Goal: Information Seeking & Learning: Learn about a topic

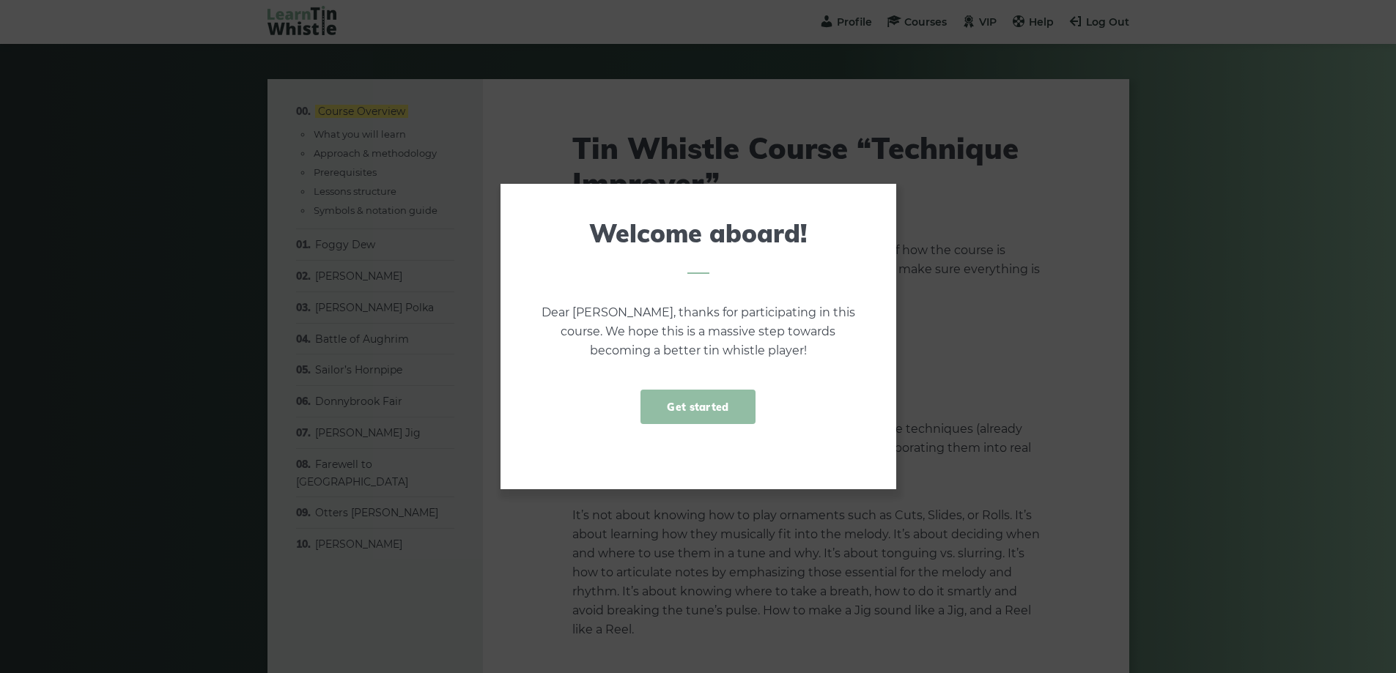
click at [725, 408] on link "Get started" at bounding box center [697, 407] width 114 height 34
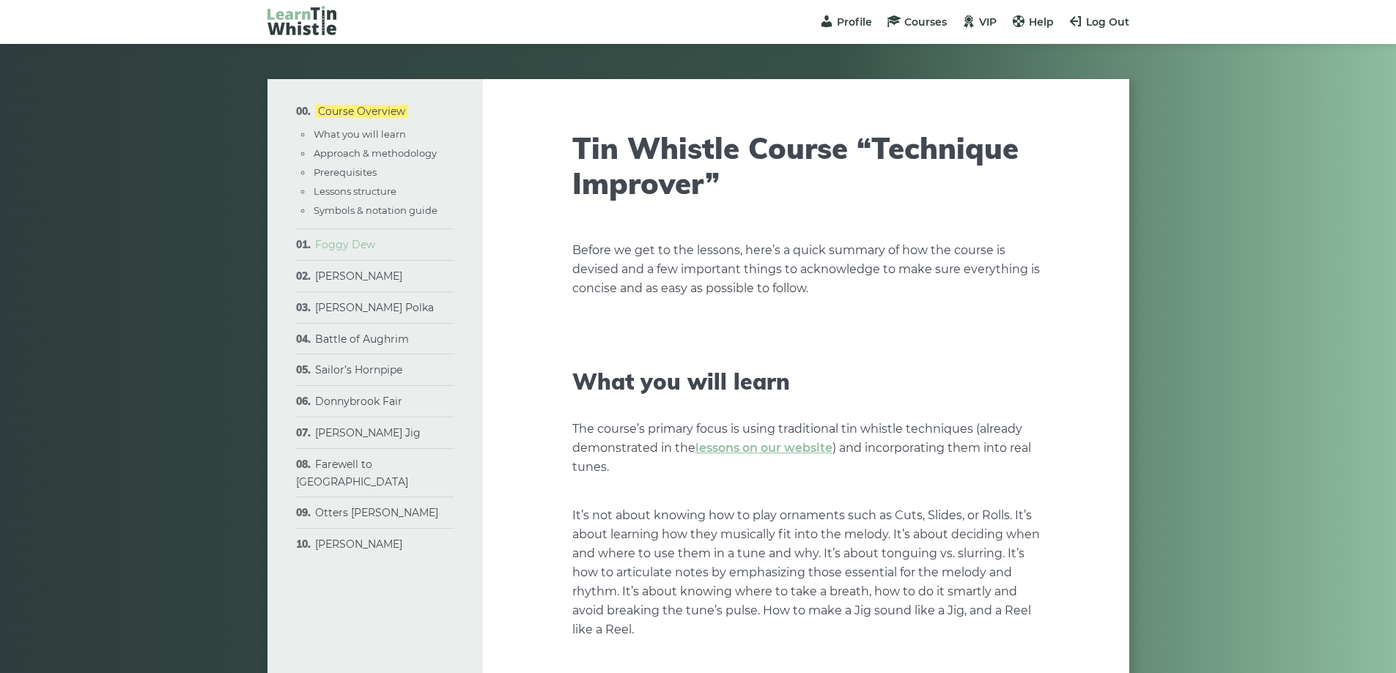
click at [341, 247] on link "Foggy Dew" at bounding box center [345, 244] width 60 height 13
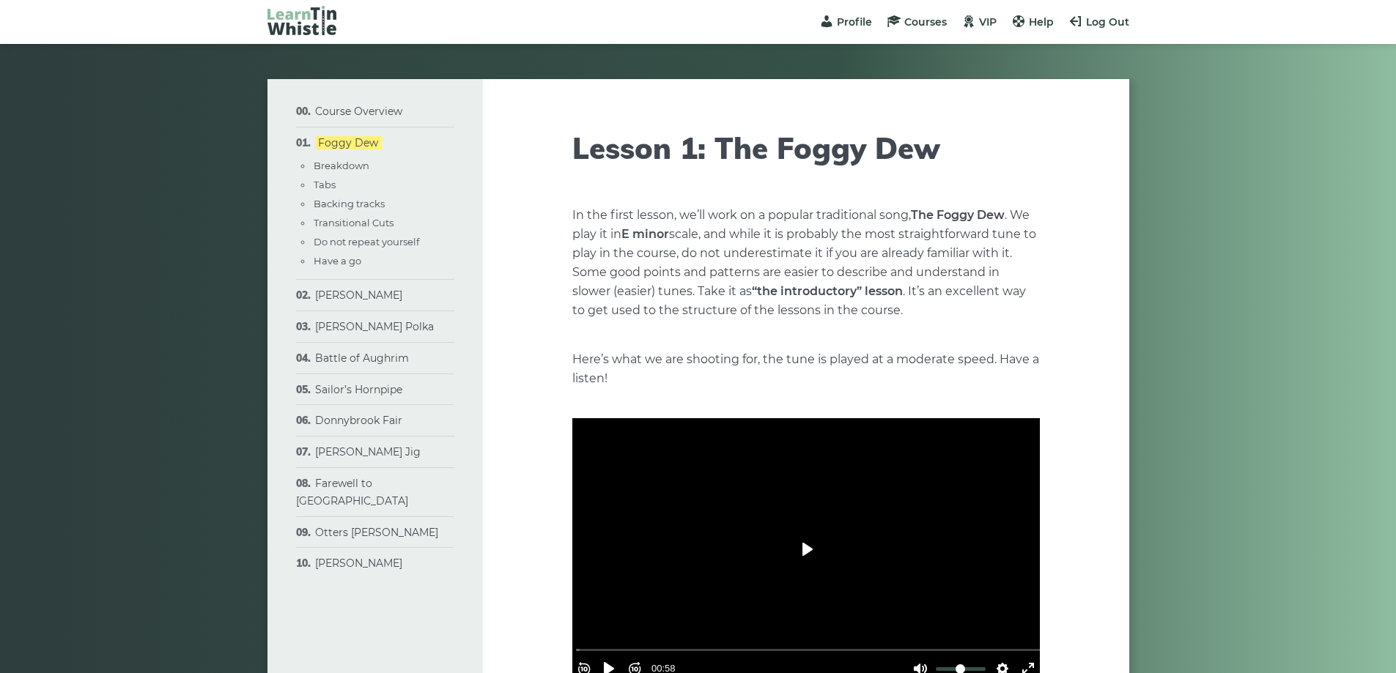
click at [802, 541] on button "Play" at bounding box center [805, 549] width 51 height 35
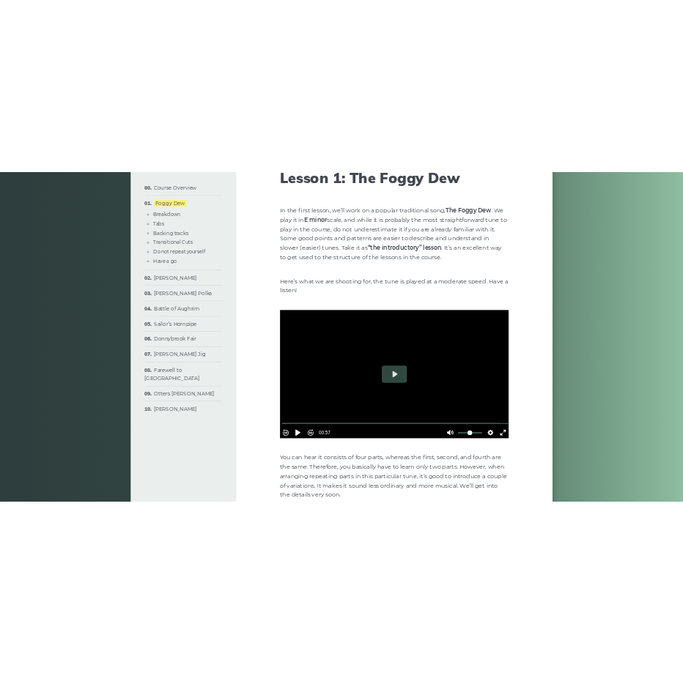
scroll to position [220, 0]
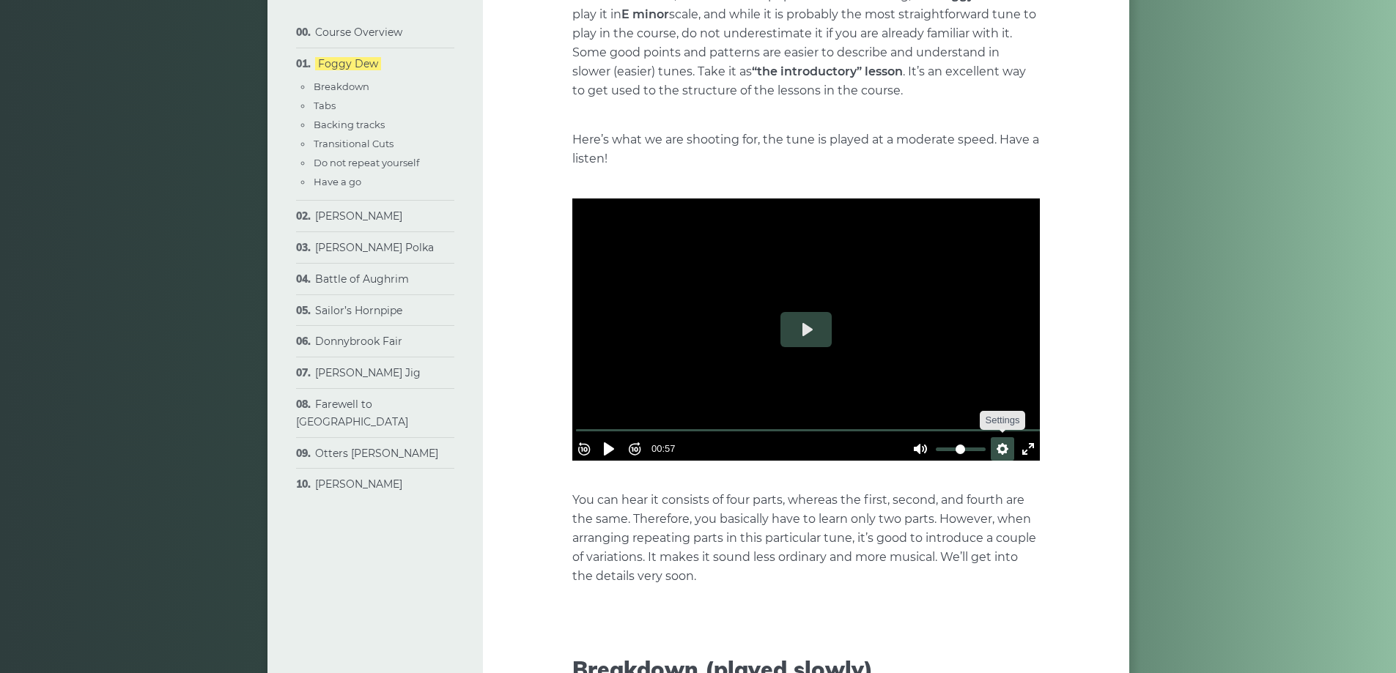
click at [1001, 437] on button "Settings" at bounding box center [1002, 448] width 23 height 23
drag, startPoint x: 1013, startPoint y: 443, endPoint x: 882, endPoint y: 337, distance: 168.3
click at [882, 337] on div at bounding box center [805, 330] width 467 height 263
click at [881, 337] on div at bounding box center [805, 330] width 467 height 263
click at [711, 336] on div at bounding box center [805, 330] width 467 height 263
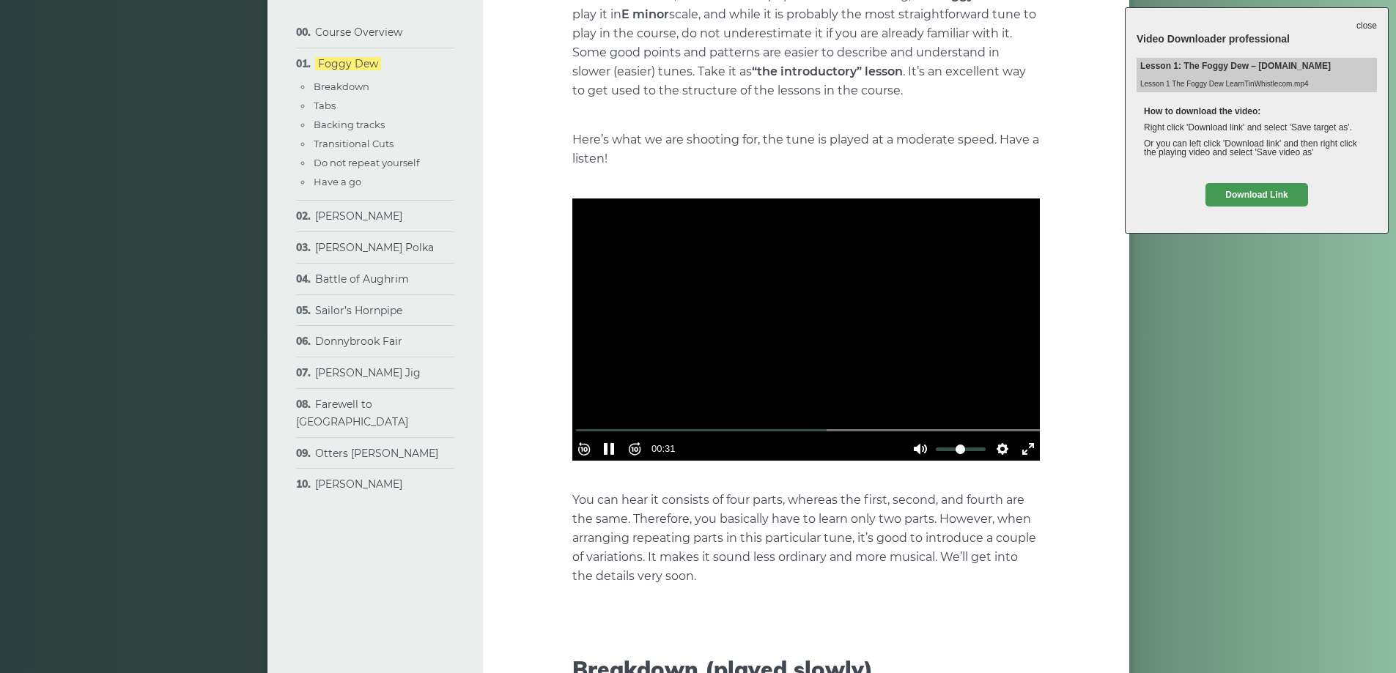
click at [738, 314] on div at bounding box center [805, 330] width 467 height 263
drag, startPoint x: 1370, startPoint y: 26, endPoint x: 1268, endPoint y: 66, distance: 110.2
click at [1370, 26] on link "close" at bounding box center [1366, 26] width 21 height 16
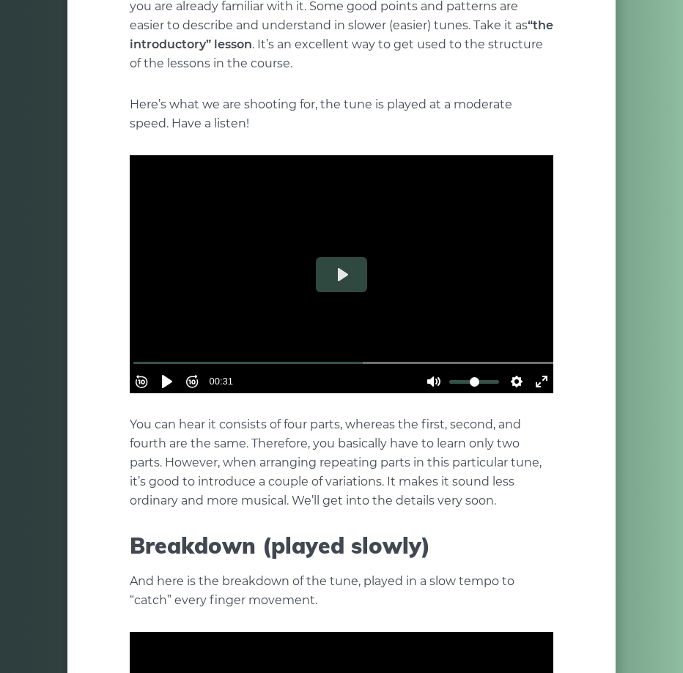
click at [499, 265] on div at bounding box center [342, 274] width 424 height 238
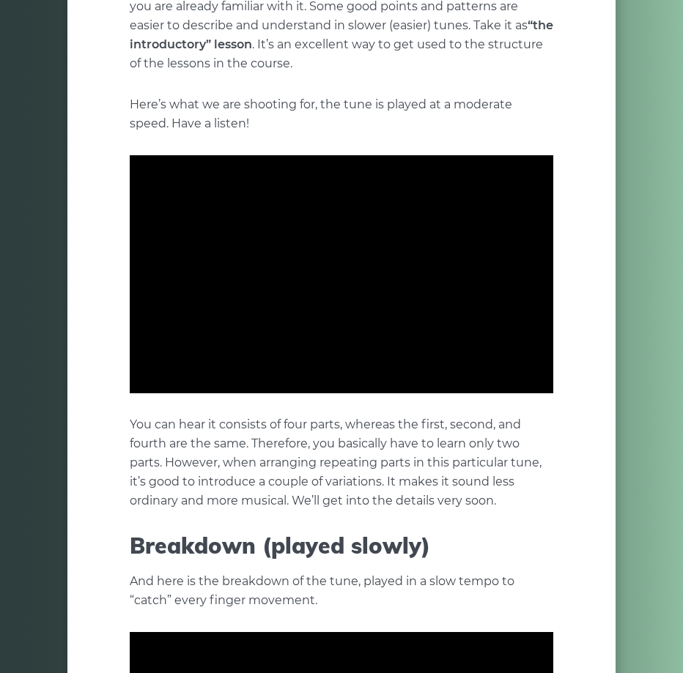
drag, startPoint x: 499, startPoint y: 265, endPoint x: 485, endPoint y: 267, distance: 14.2
click at [500, 265] on div at bounding box center [342, 274] width 424 height 238
type input "****"
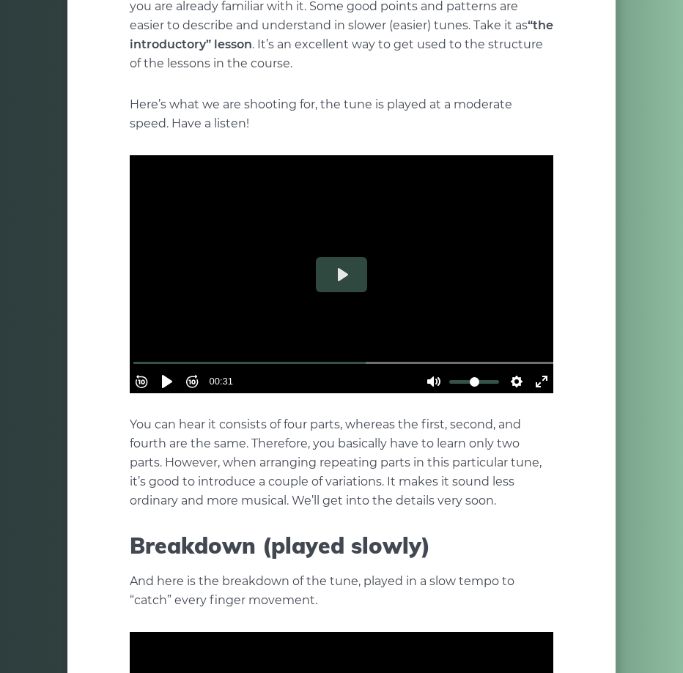
click at [257, 106] on p "Here’s what we are shooting for, the tune is played at a moderate speed. Have a…" at bounding box center [342, 114] width 424 height 38
drag, startPoint x: 256, startPoint y: 105, endPoint x: 237, endPoint y: 105, distance: 18.3
click at [237, 105] on p "Here’s what we are shooting for, the tune is played at a moderate speed. Have a…" at bounding box center [342, 114] width 424 height 38
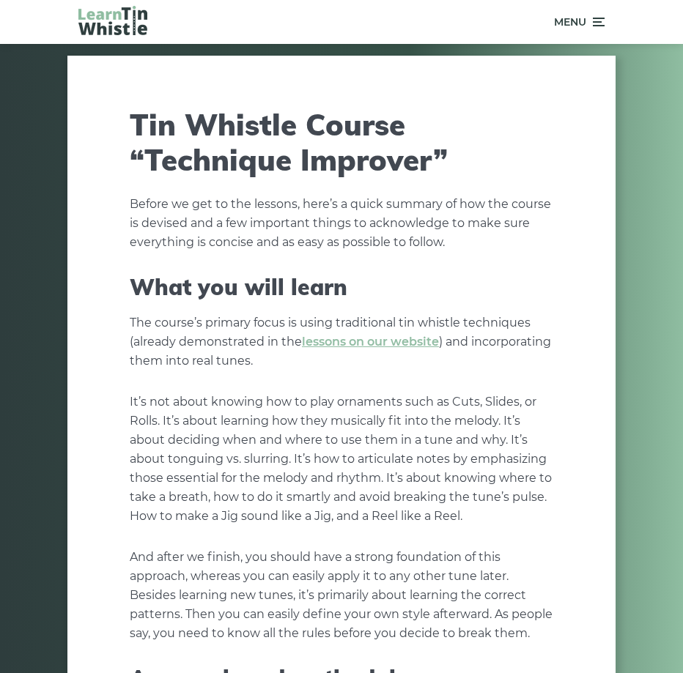
click at [600, 19] on icon at bounding box center [597, 22] width 15 height 18
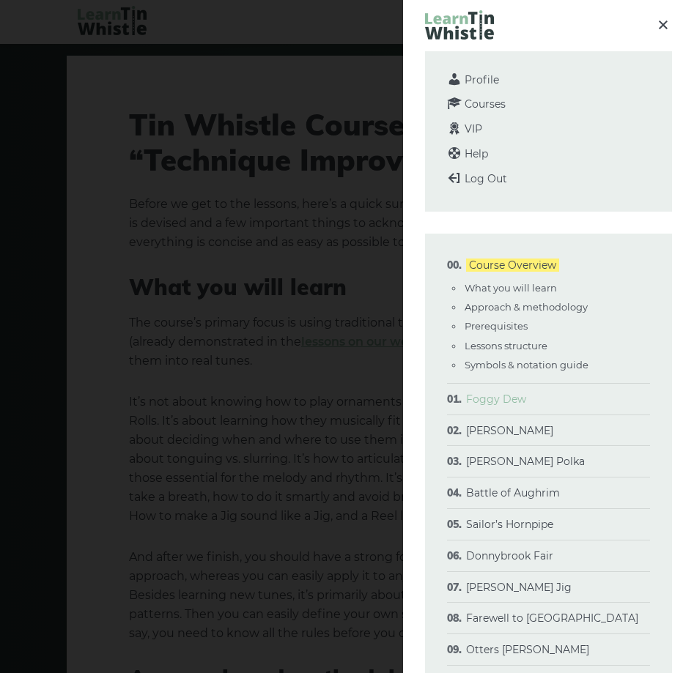
click at [512, 397] on link "Foggy Dew" at bounding box center [496, 399] width 60 height 13
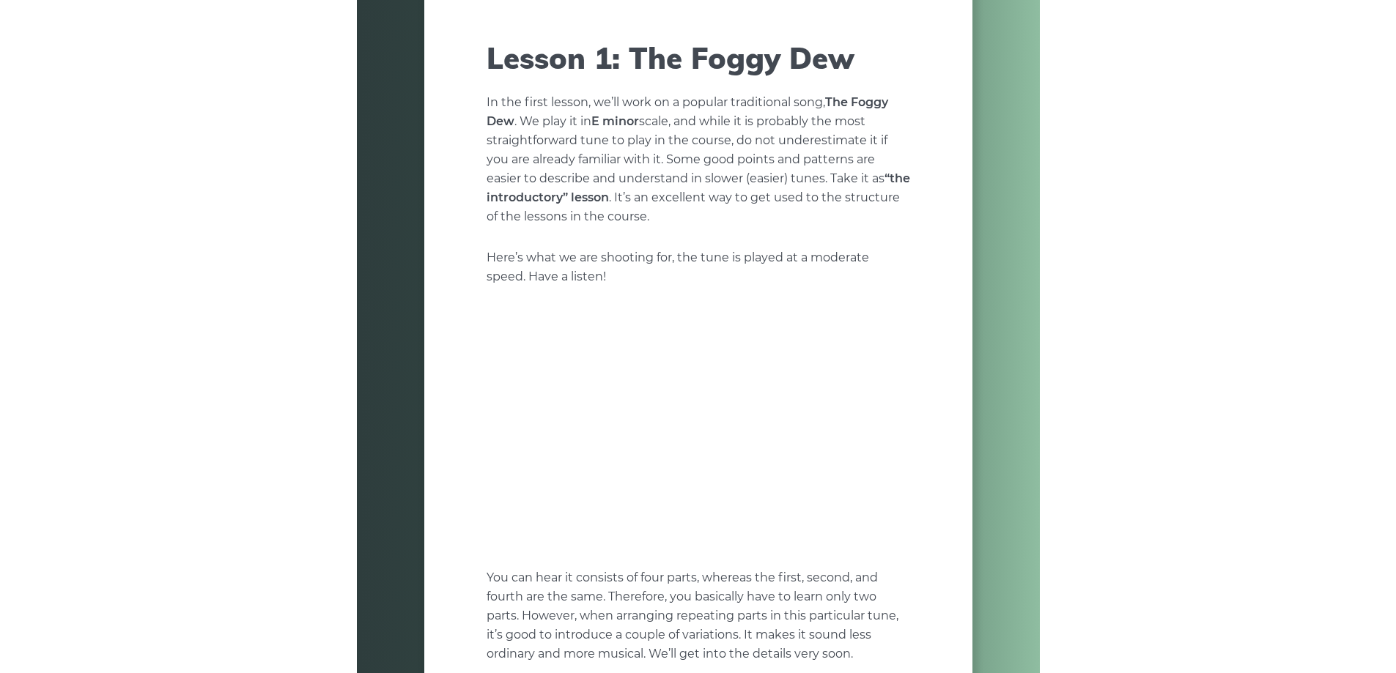
scroll to position [147, 0]
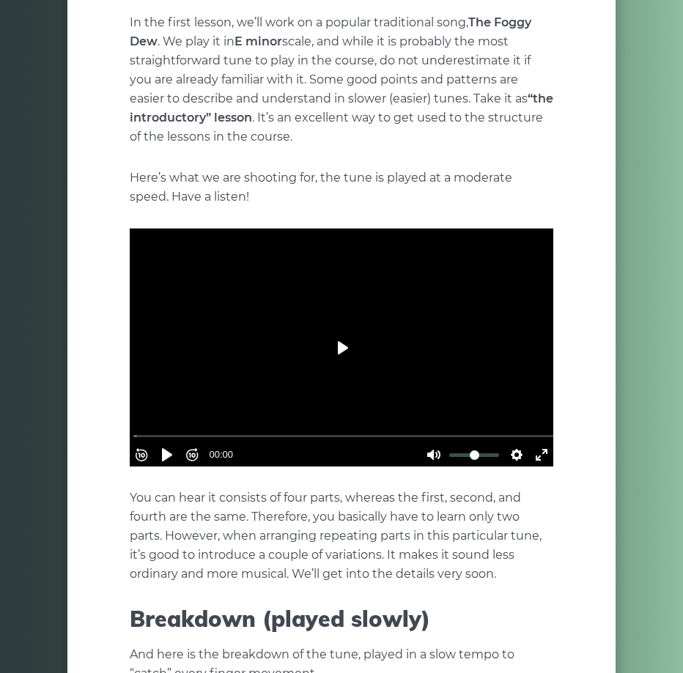
click at [342, 347] on button "Play" at bounding box center [341, 347] width 51 height 35
click at [343, 350] on div at bounding box center [342, 348] width 424 height 238
click at [334, 340] on button "Play" at bounding box center [341, 347] width 51 height 35
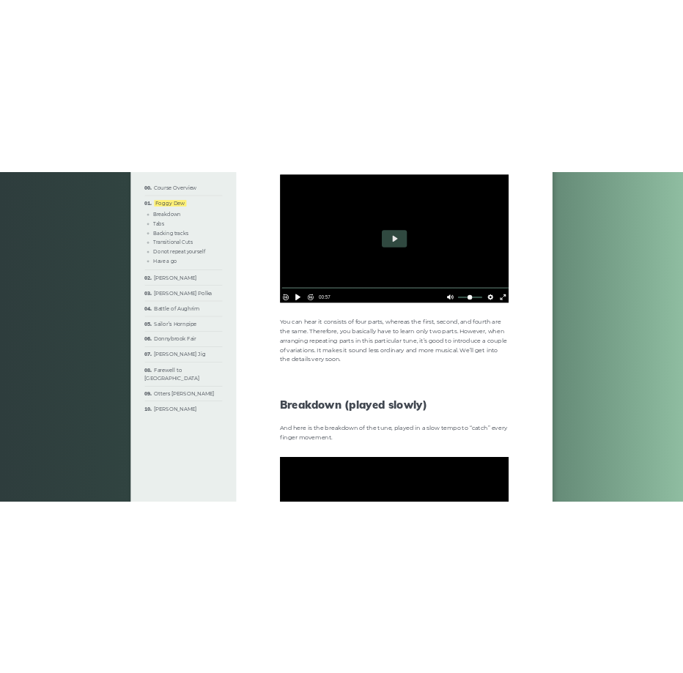
scroll to position [440, 0]
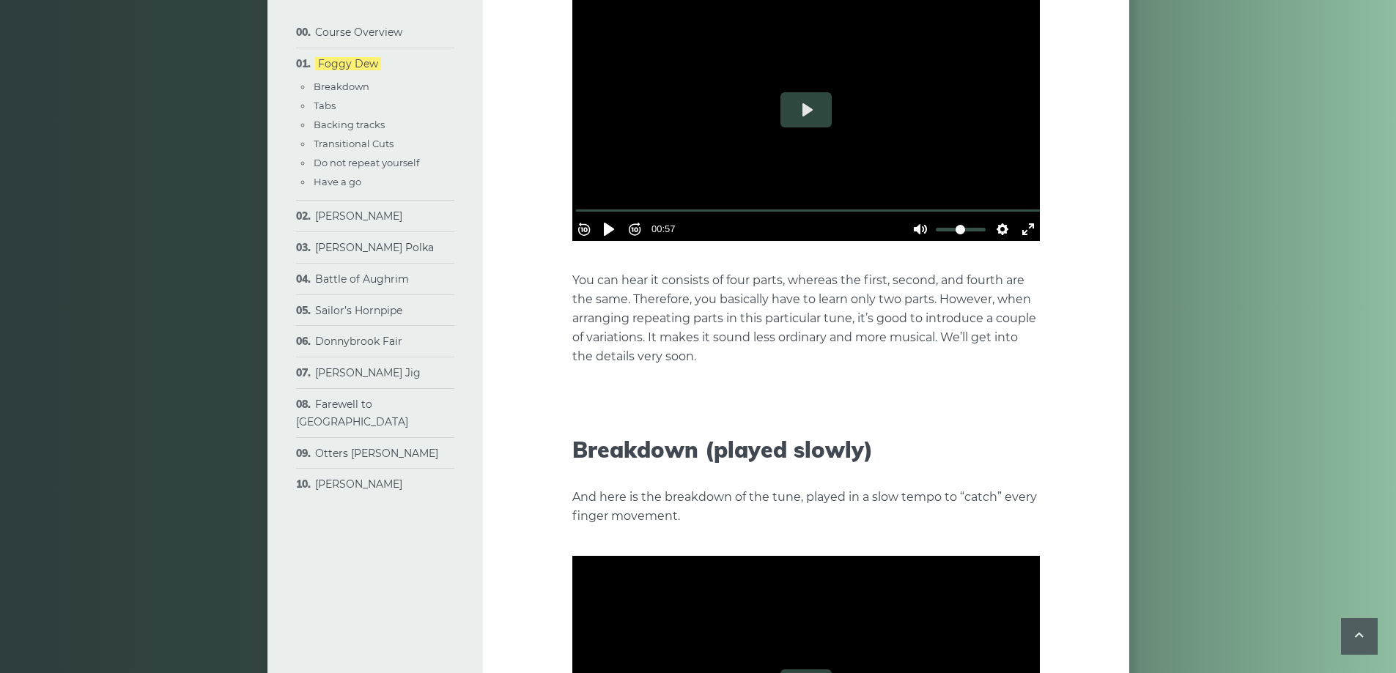
click at [682, 292] on p "You can hear it consists of four parts, whereas the first, second, and fourth a…" at bounding box center [805, 318] width 467 height 95
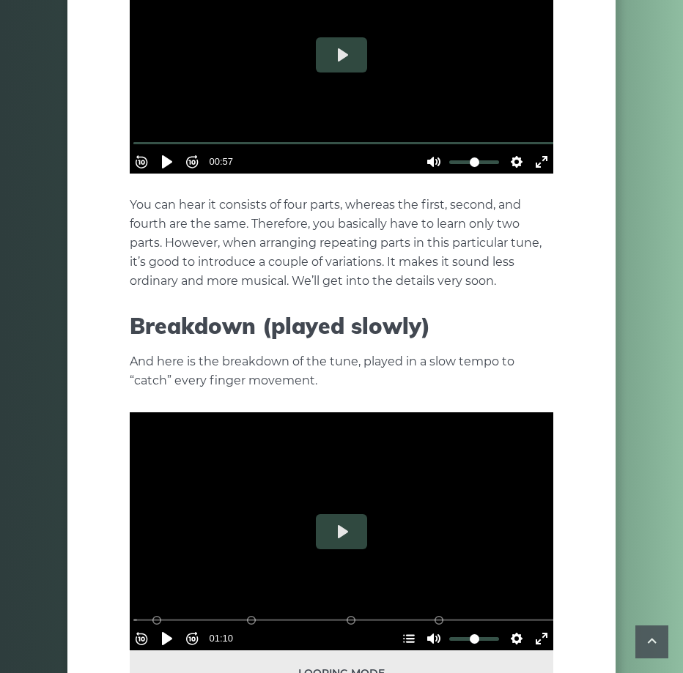
click at [473, 111] on div "Rewind 10s Pause Play Forward 10s % buffered 00:49 00:57 Unmute Mute Settings C…" at bounding box center [342, 142] width 424 height 63
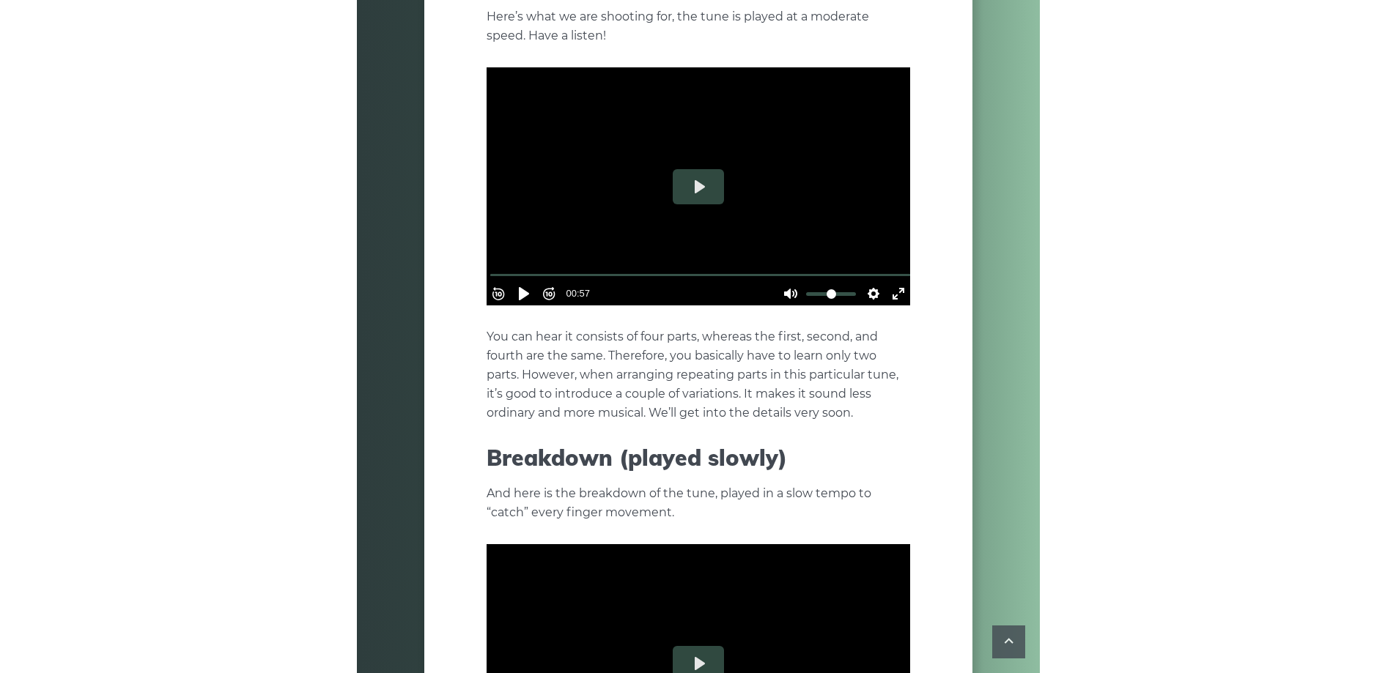
scroll to position [0, 0]
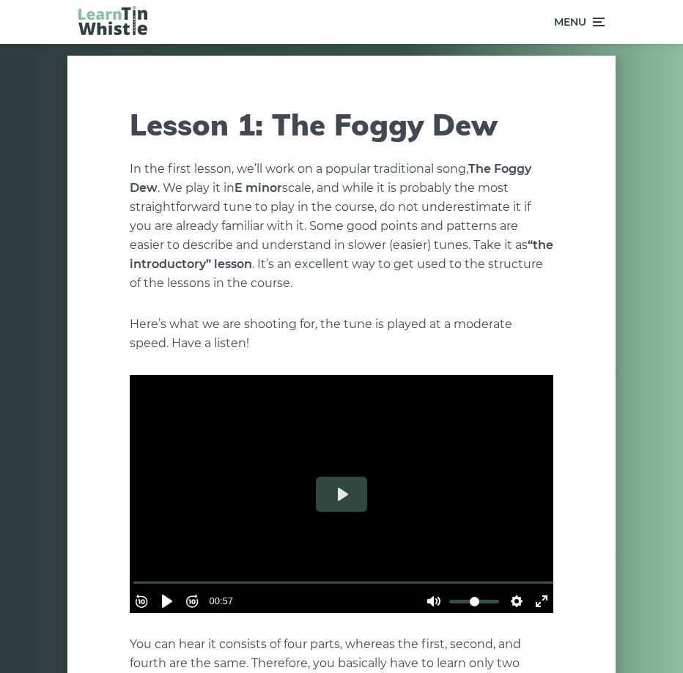
click at [285, 195] on p "In the first lesson, we’ll work on a popular traditional song, The Foggy Dew . …" at bounding box center [342, 226] width 424 height 133
click at [267, 443] on div at bounding box center [342, 494] width 424 height 238
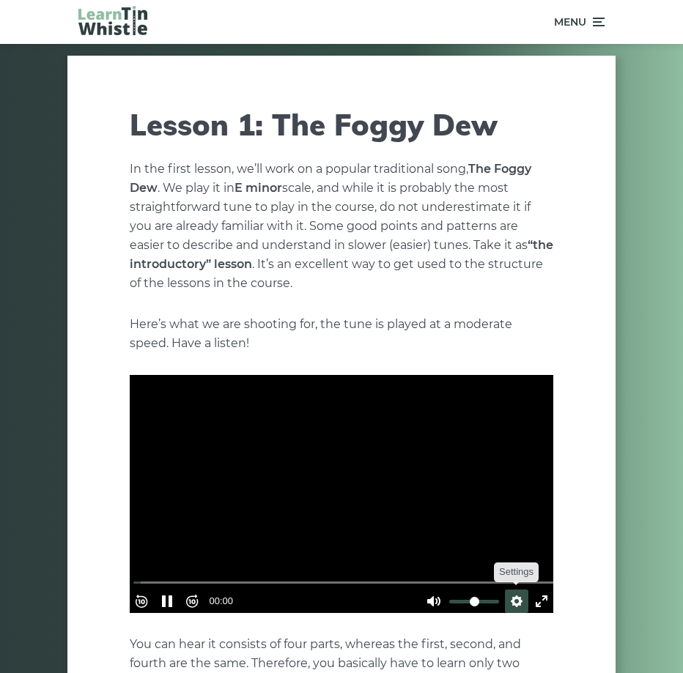
click at [511, 599] on button "Settings" at bounding box center [516, 601] width 23 height 23
click at [346, 482] on div at bounding box center [342, 494] width 424 height 238
click at [346, 482] on button "Play" at bounding box center [341, 494] width 51 height 35
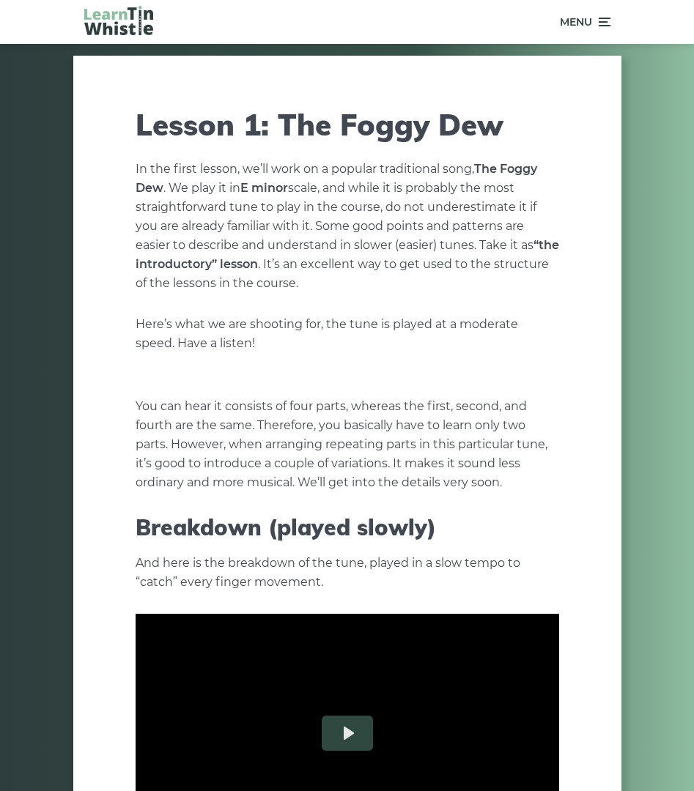
click at [396, 475] on div at bounding box center [348, 375] width 424 height 238
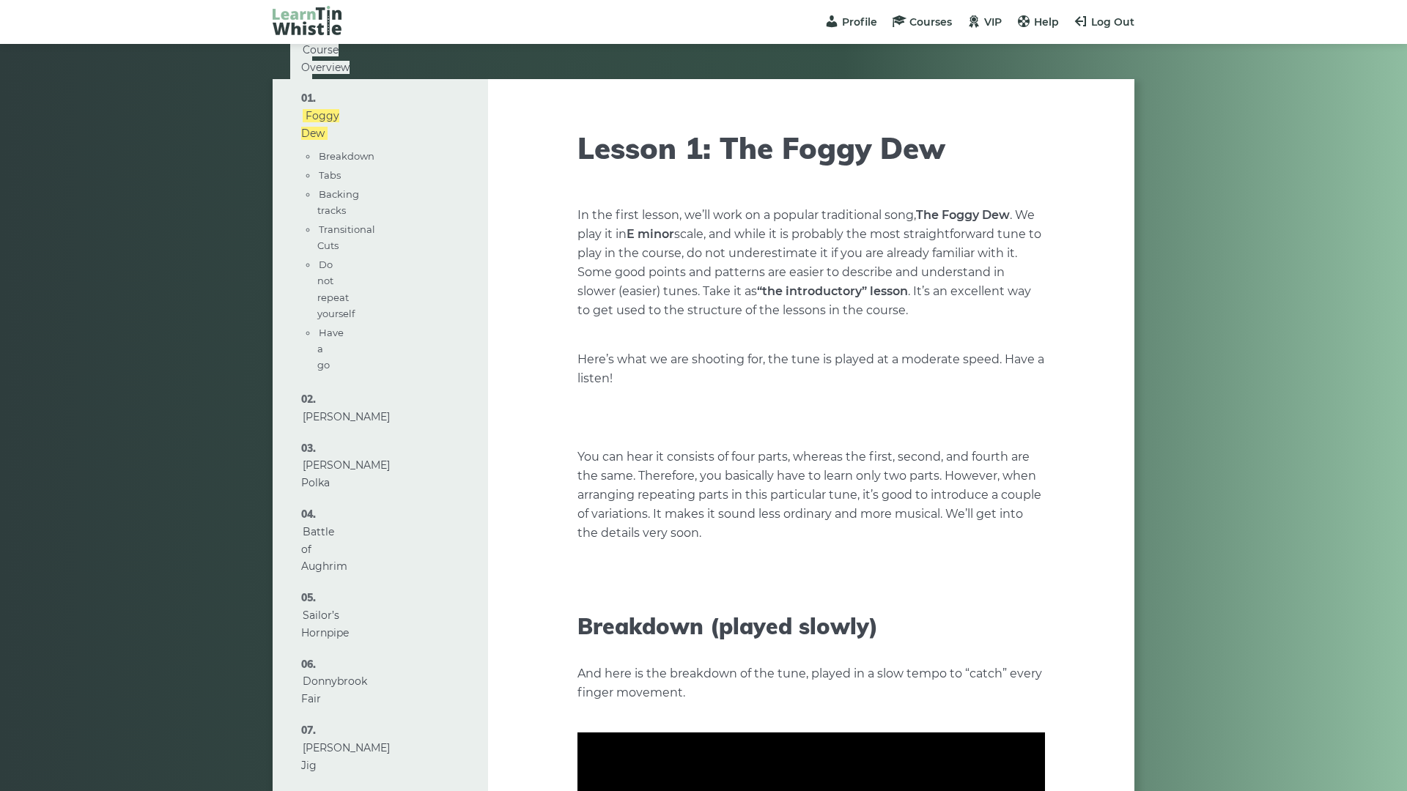
click at [682, 360] on div at bounding box center [810, 418] width 467 height 263
drag, startPoint x: 958, startPoint y: 360, endPoint x: 958, endPoint y: 271, distance: 88.7
click at [682, 360] on div at bounding box center [810, 418] width 467 height 263
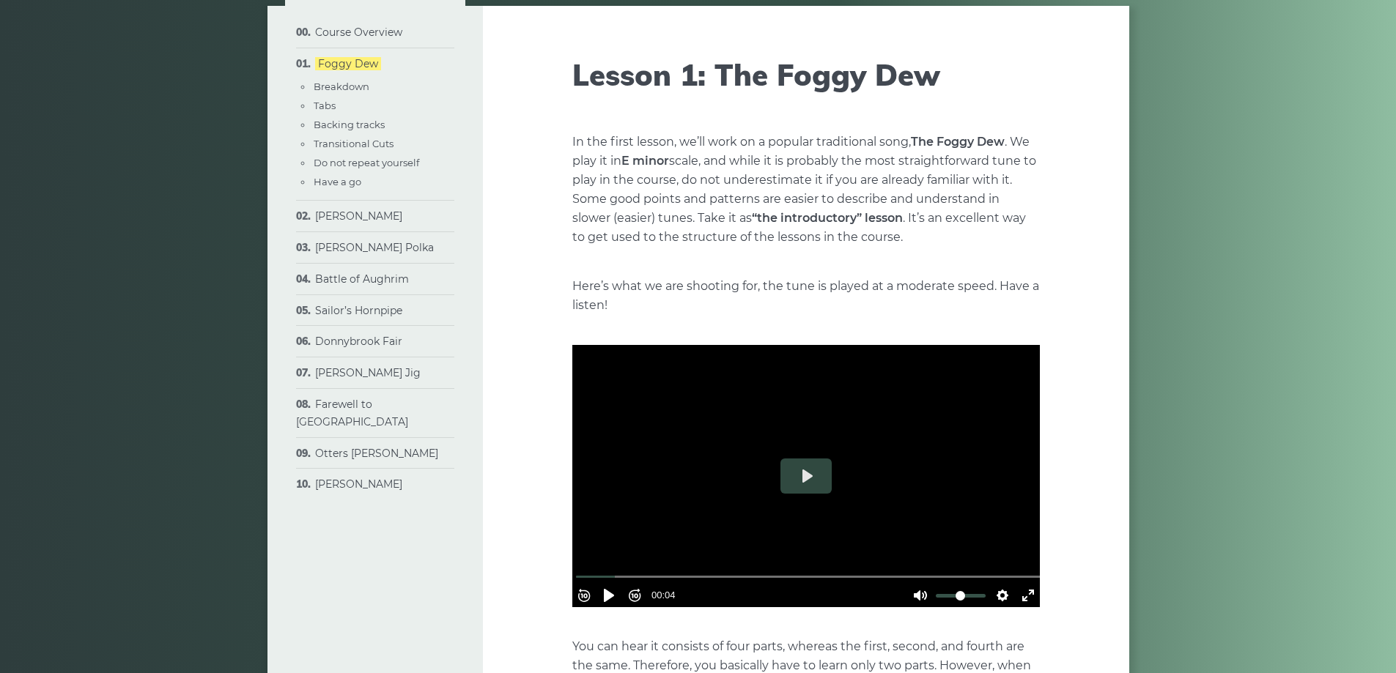
scroll to position [220, 0]
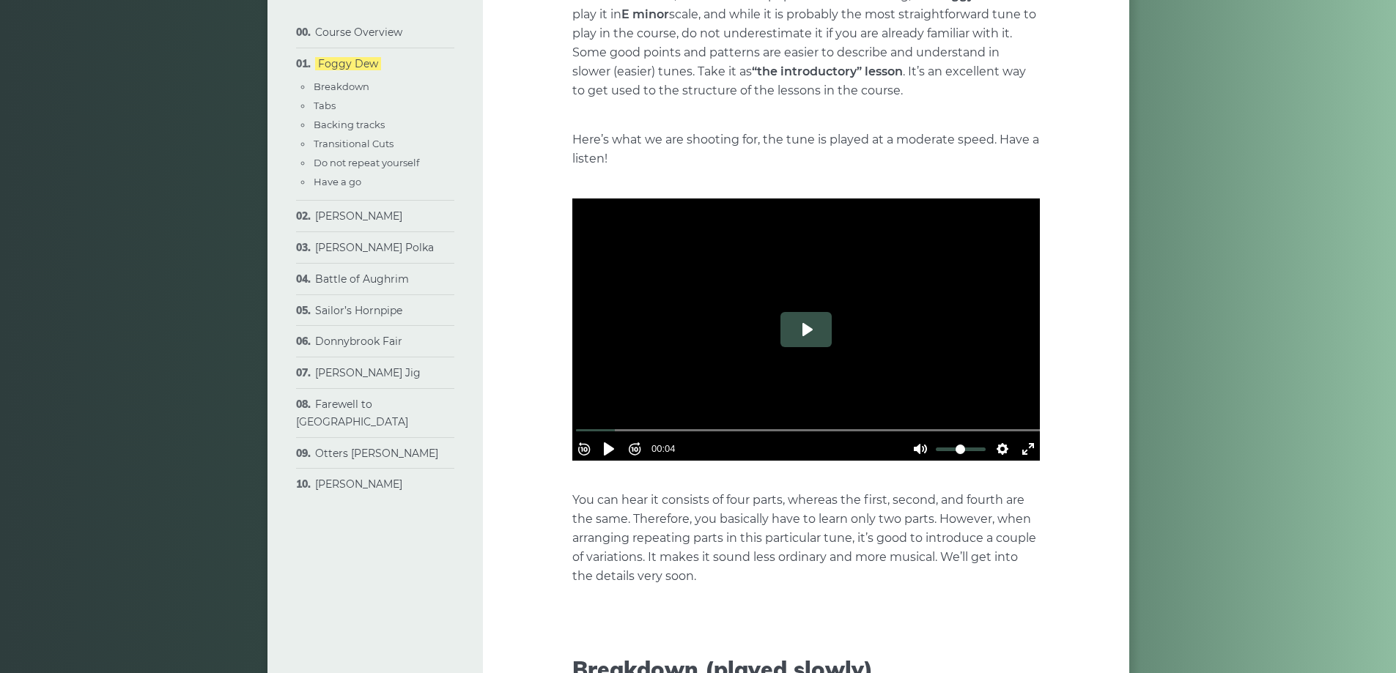
click at [682, 314] on button "Play" at bounding box center [805, 329] width 51 height 35
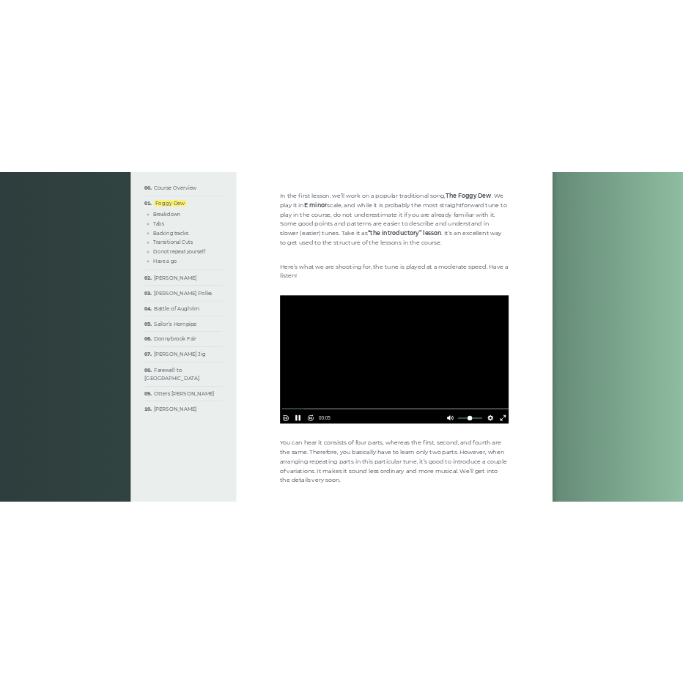
scroll to position [366, 0]
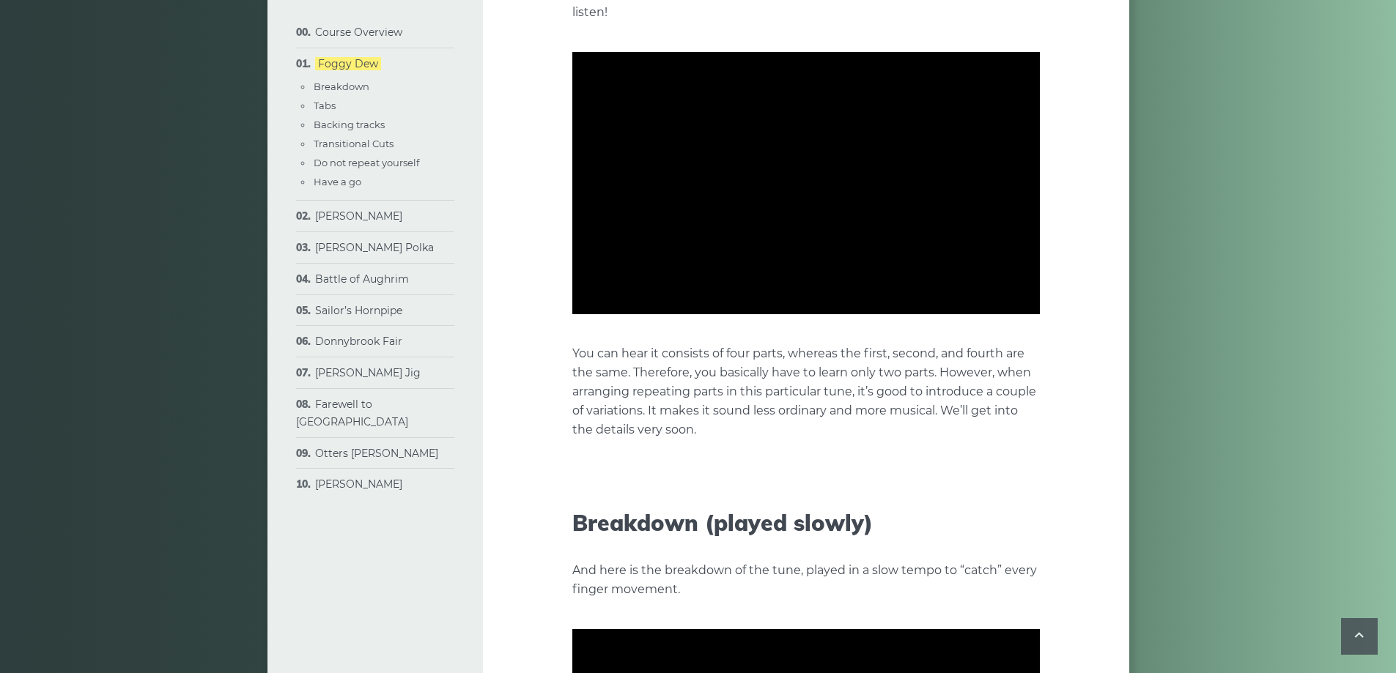
click at [682, 201] on div at bounding box center [805, 183] width 467 height 263
type input "*****"
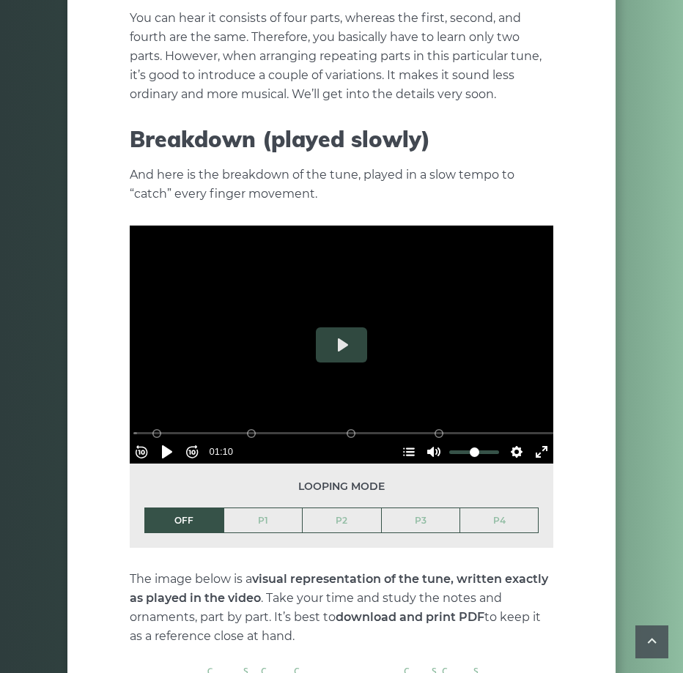
scroll to position [106, 0]
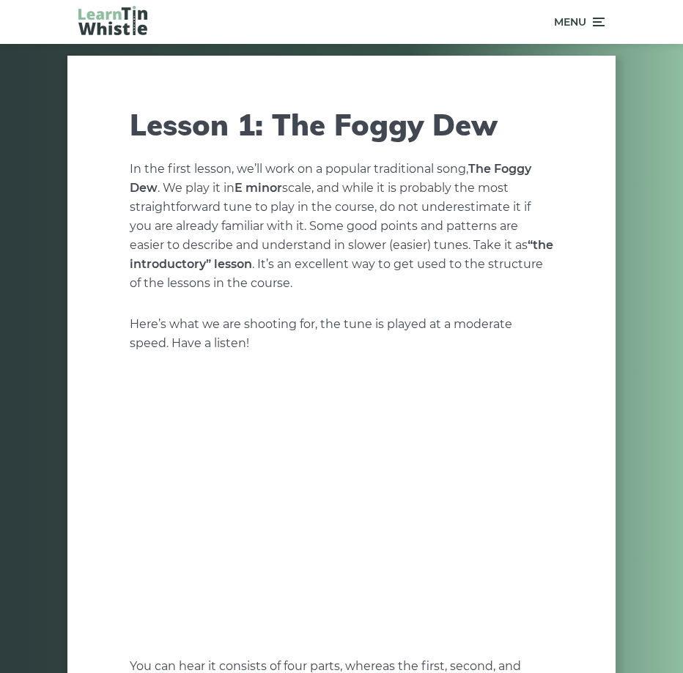
scroll to position [106, 0]
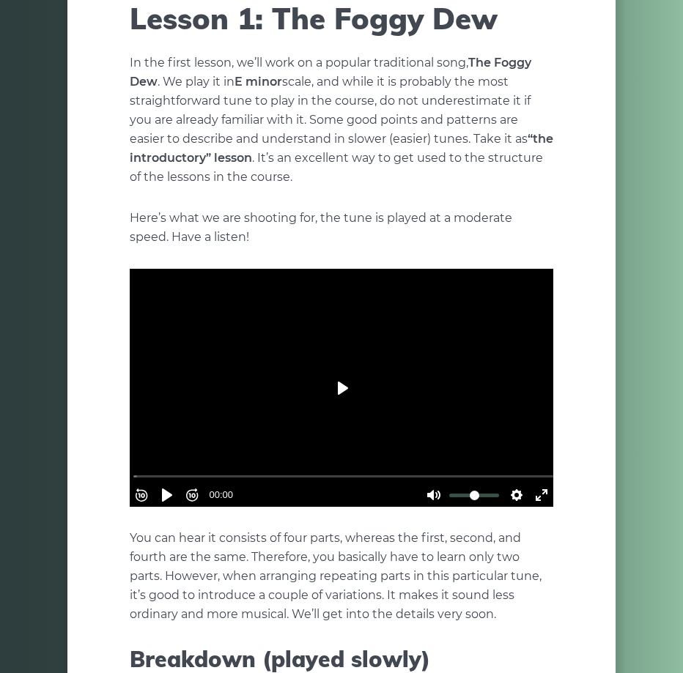
click at [353, 391] on button "Play" at bounding box center [341, 388] width 51 height 35
click at [352, 390] on button "Play" at bounding box center [341, 388] width 51 height 35
click at [174, 490] on button "Pause Play" at bounding box center [166, 495] width 23 height 23
type input "*****"
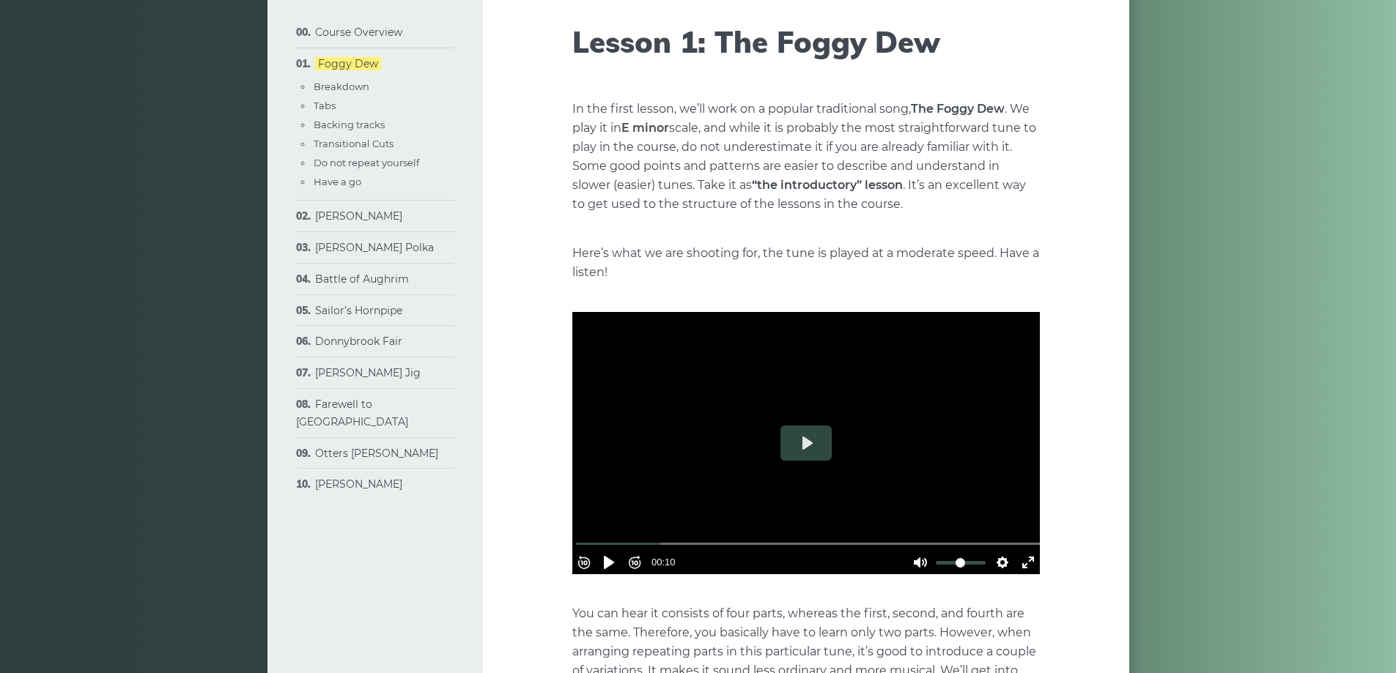
click at [682, 202] on p "In the first lesson, we’ll work on a popular traditional song, The Foggy Dew . …" at bounding box center [805, 157] width 467 height 114
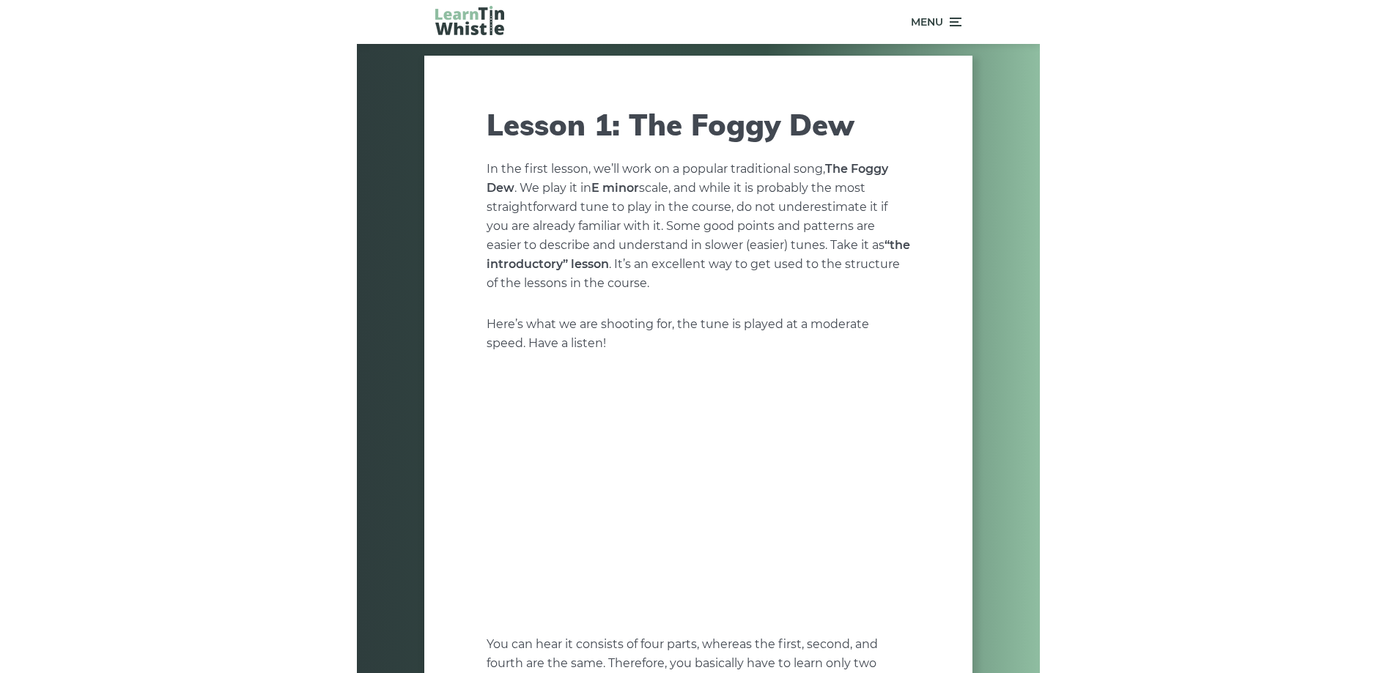
scroll to position [106, 0]
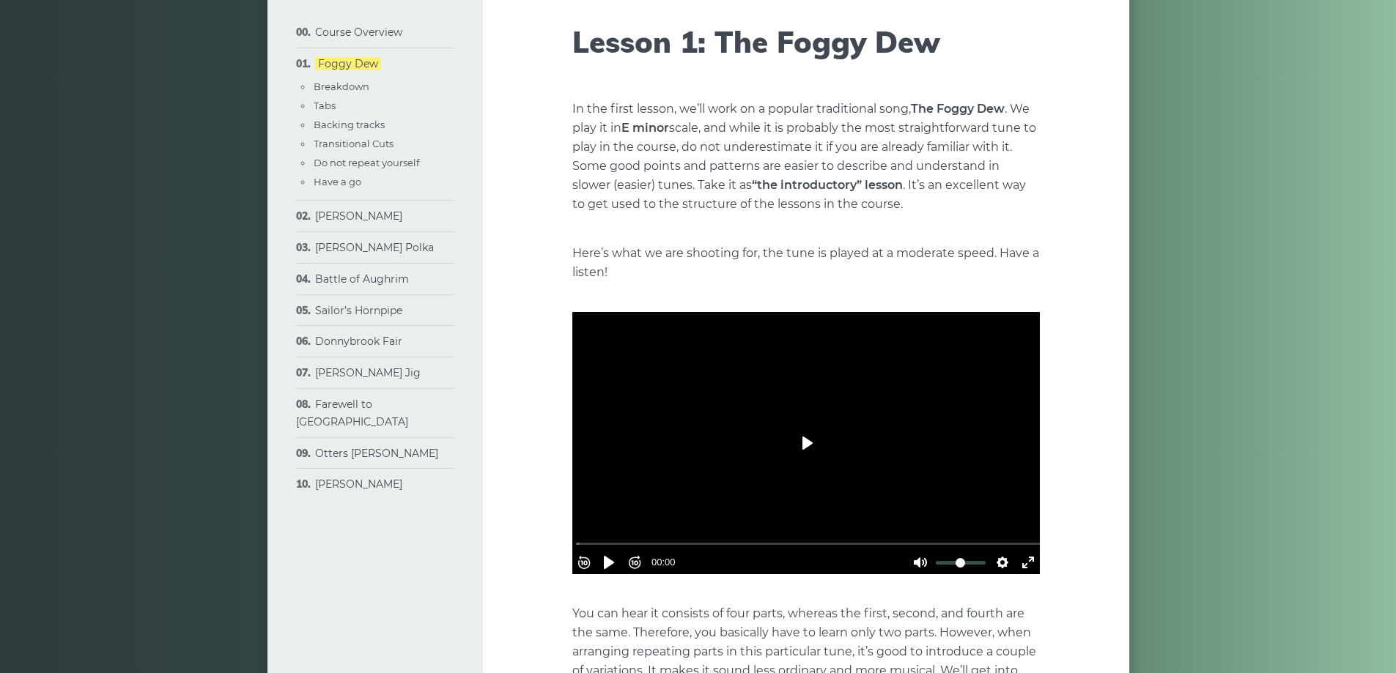
click at [682, 443] on button "Play" at bounding box center [805, 443] width 51 height 35
click at [682, 447] on div at bounding box center [805, 443] width 467 height 263
type input "*****"
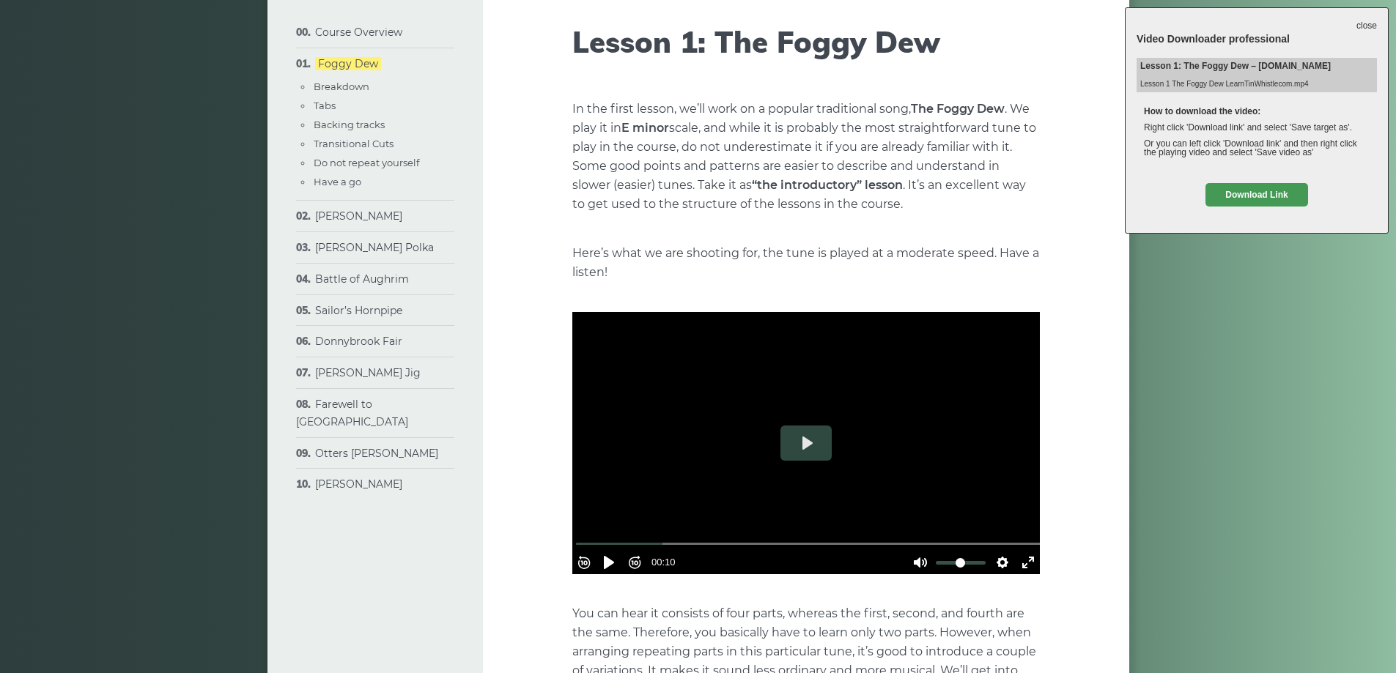
click at [682, 189] on link "Download Link" at bounding box center [1256, 194] width 103 height 23
click at [682, 148] on li "Or you can left click 'Download link' and then right click the playing video an…" at bounding box center [1257, 148] width 226 height 18
click at [682, 23] on link "close" at bounding box center [1366, 26] width 21 height 16
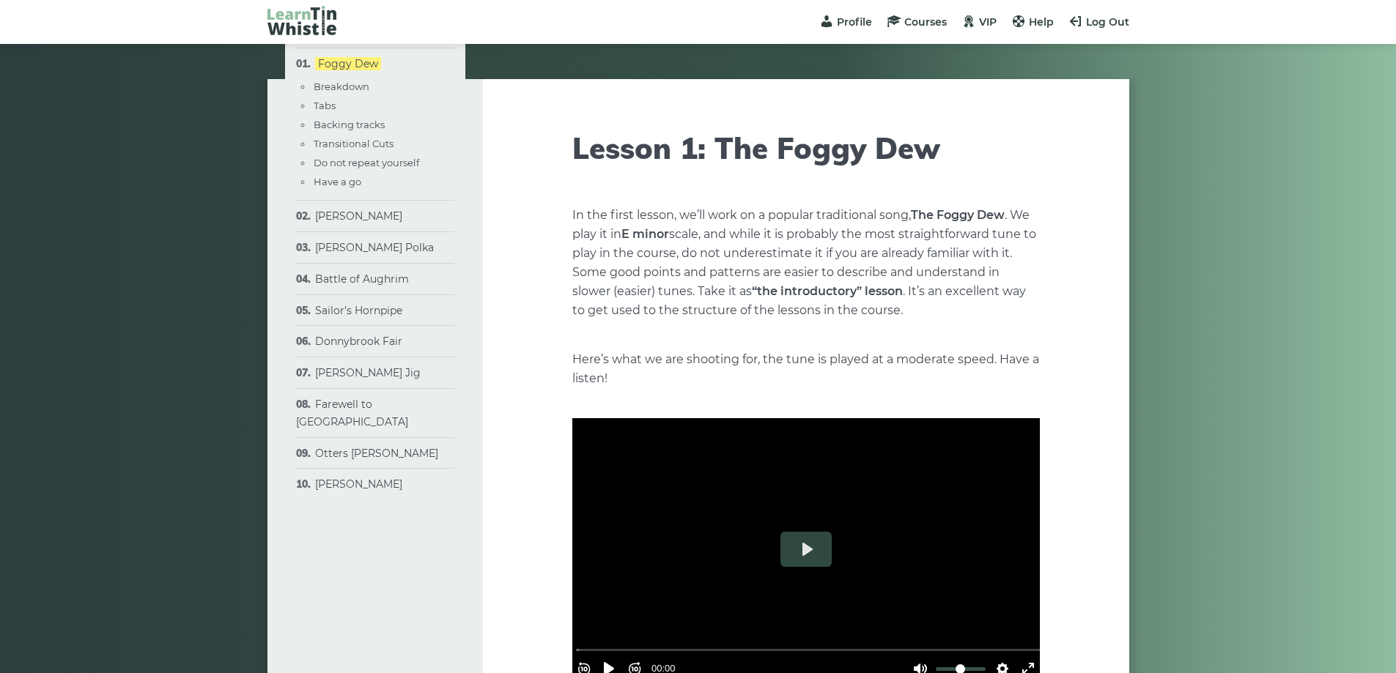
scroll to position [106, 0]
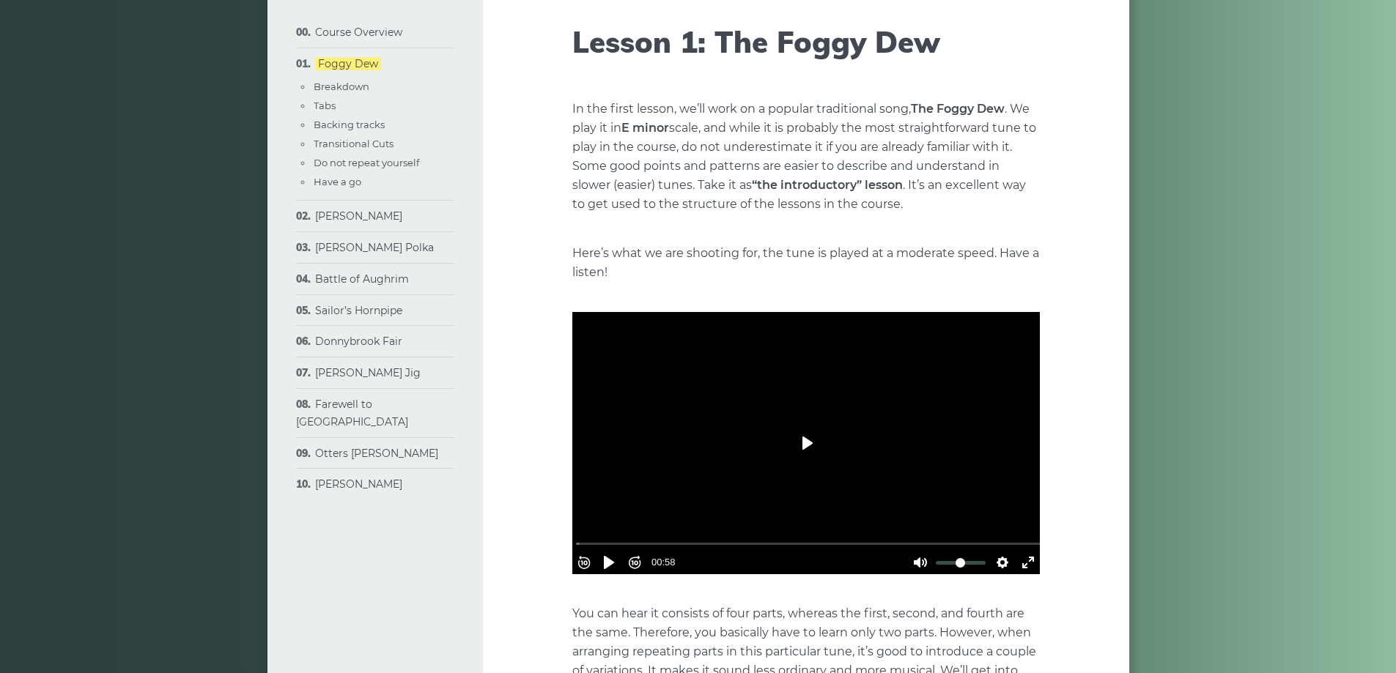
click at [821, 444] on button "Play" at bounding box center [805, 443] width 51 height 35
drag, startPoint x: 1226, startPoint y: 58, endPoint x: 1234, endPoint y: 45, distance: 14.8
click at [969, 366] on div at bounding box center [805, 443] width 467 height 263
type input "*****"
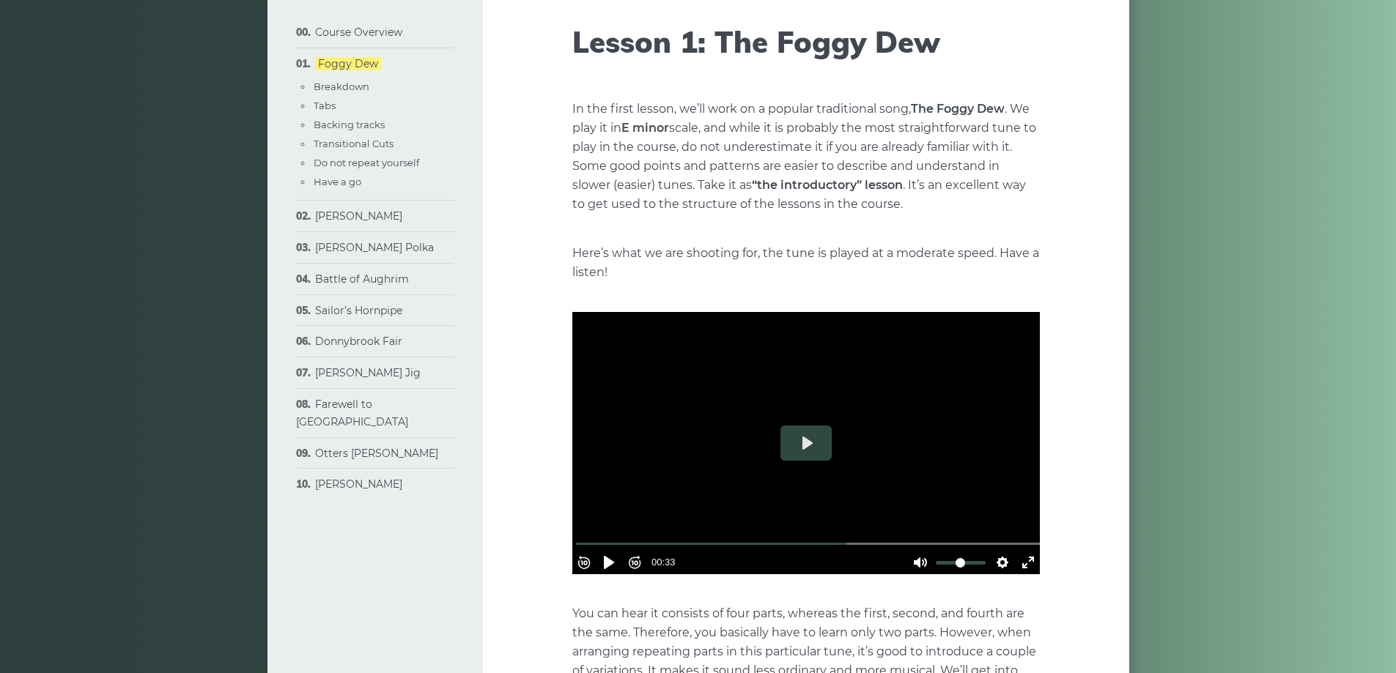
drag, startPoint x: 720, startPoint y: 175, endPoint x: 722, endPoint y: 184, distance: 8.9
click at [720, 175] on p "In the first lesson, we’ll work on a popular traditional song, The Foggy Dew . …" at bounding box center [805, 157] width 467 height 114
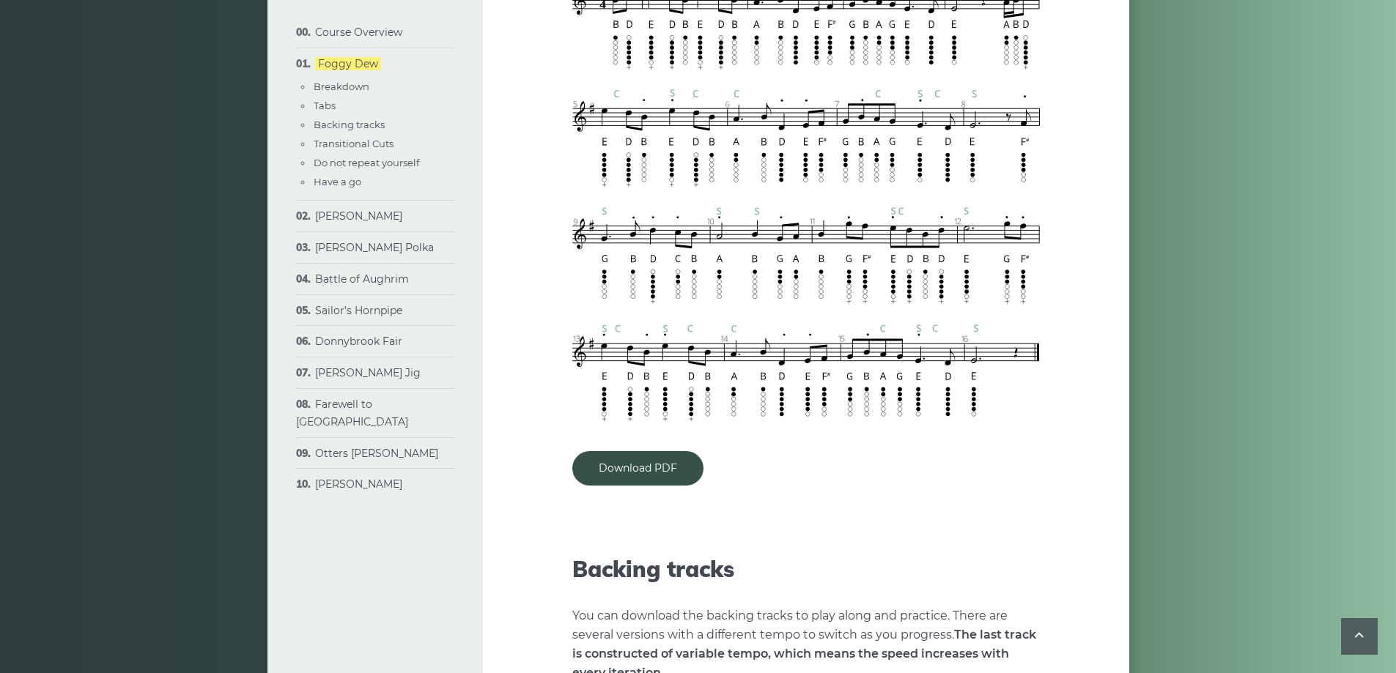
scroll to position [1539, 0]
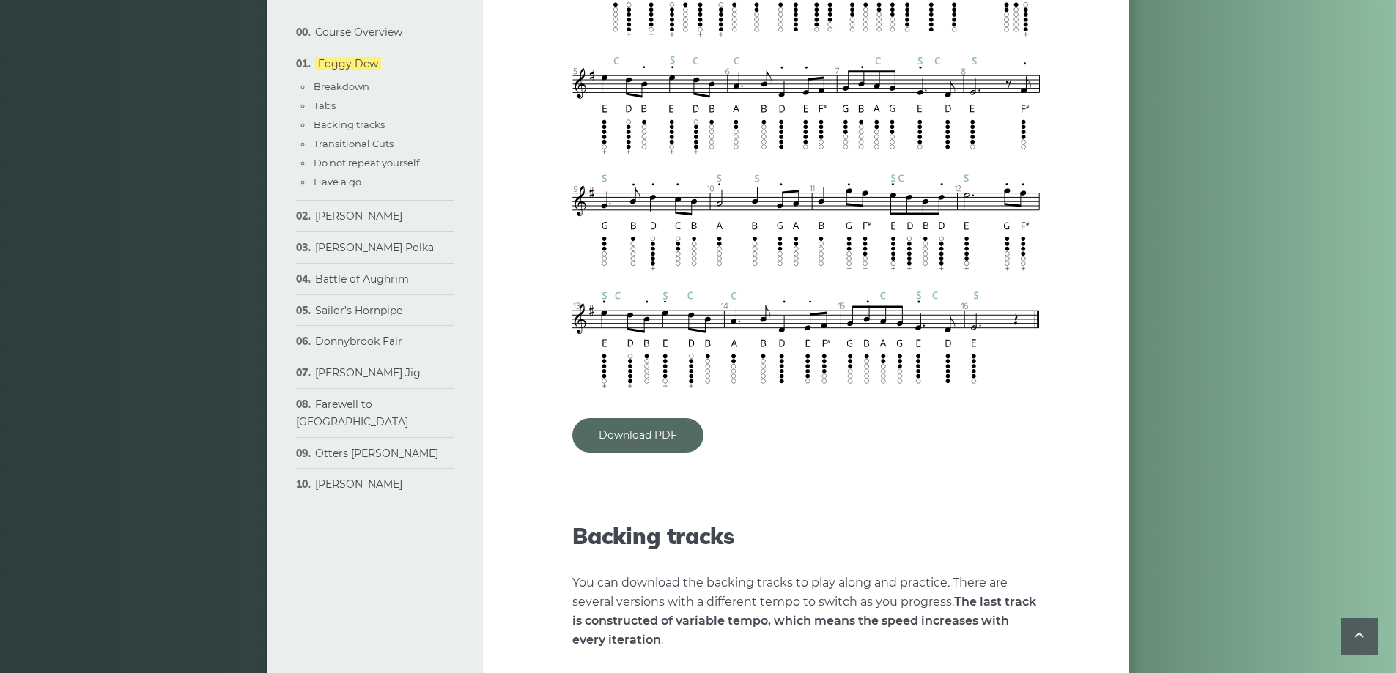
click at [660, 439] on link "Download PDF" at bounding box center [637, 435] width 131 height 34
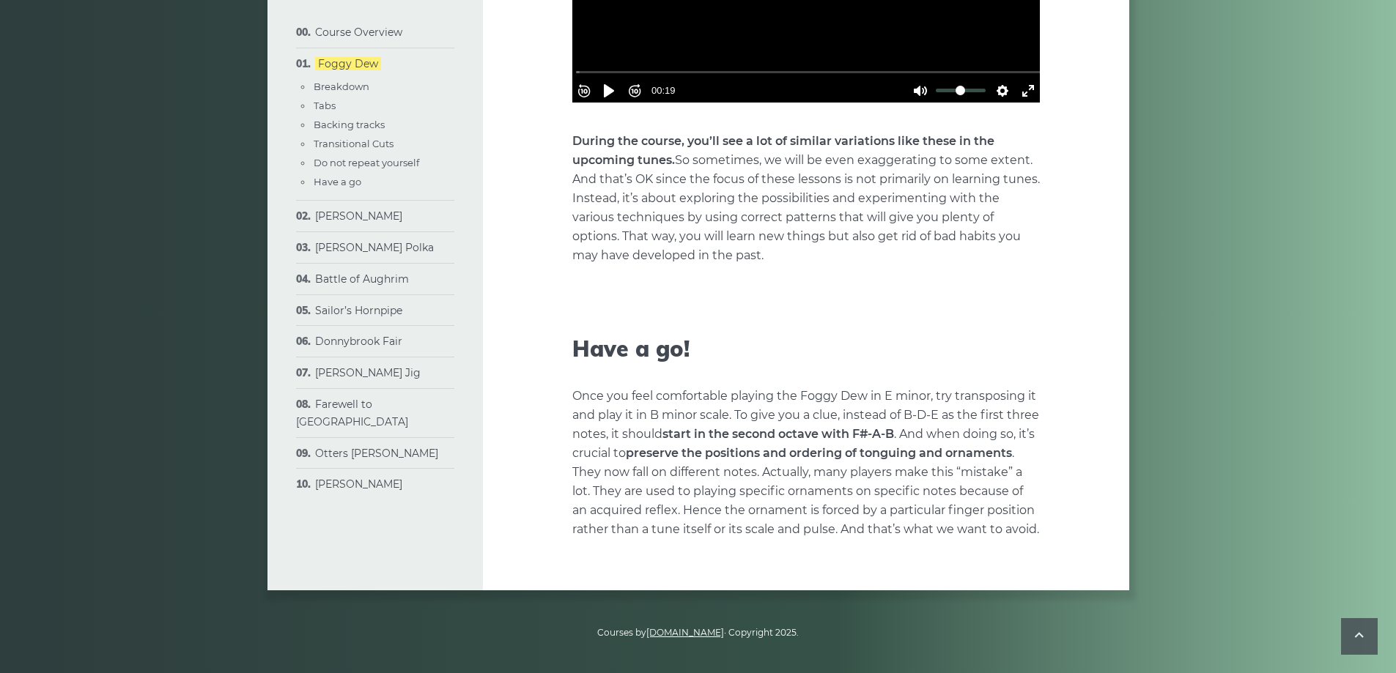
scroll to position [4544, 0]
click at [932, 487] on p "Once you feel comfortable playing the Foggy Dew in E minor, try transposing it …" at bounding box center [805, 463] width 467 height 152
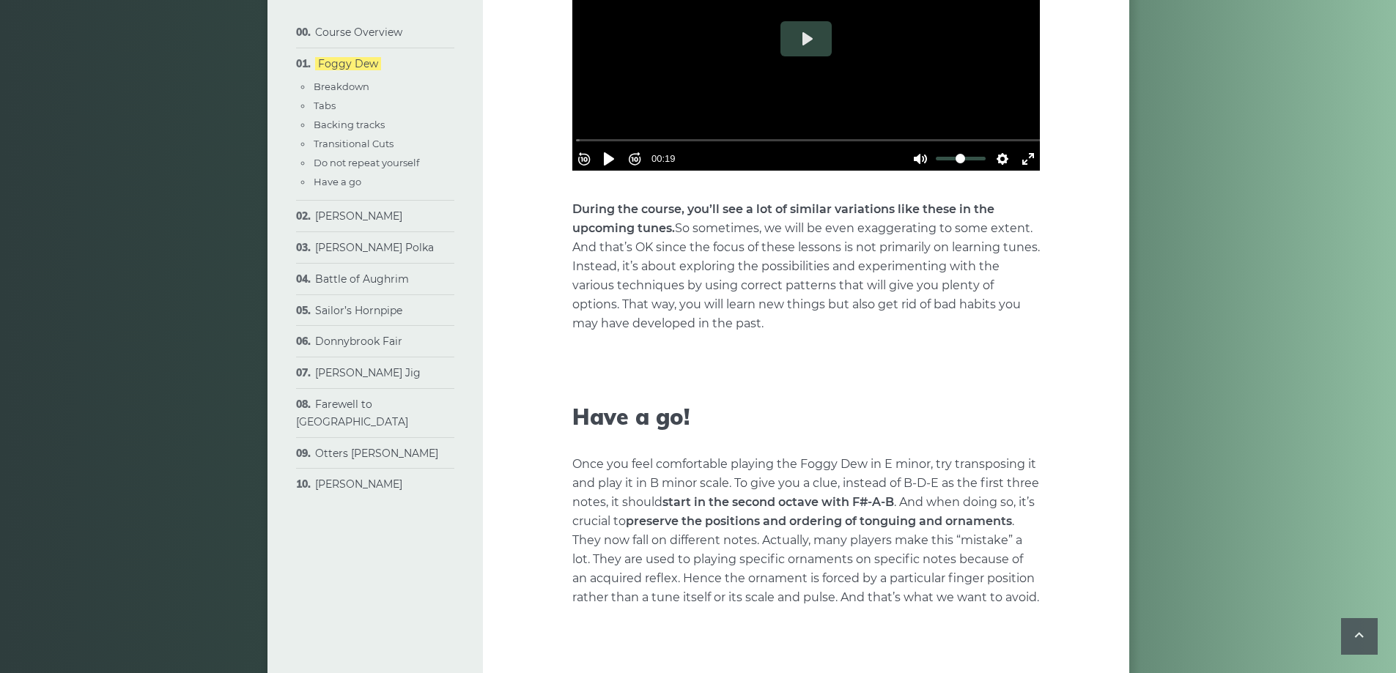
scroll to position [4251, 0]
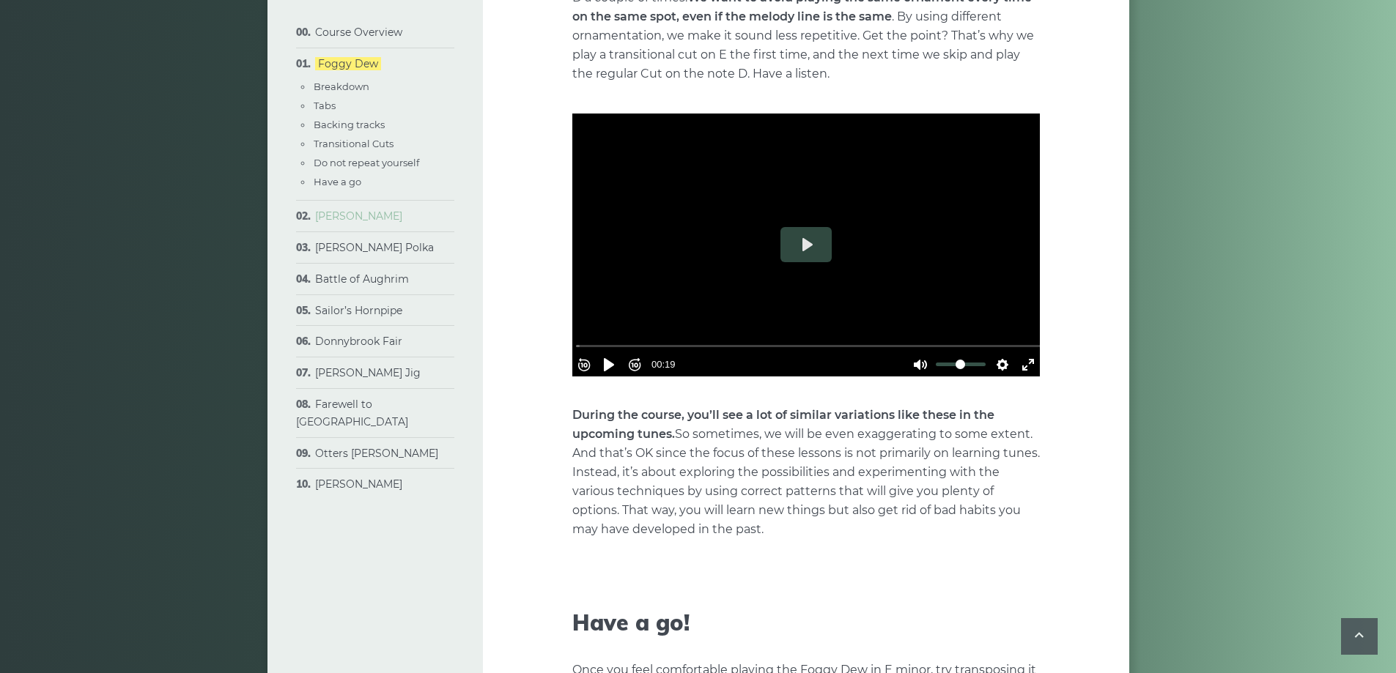
click at [346, 215] on link "[PERSON_NAME]" at bounding box center [358, 216] width 87 height 13
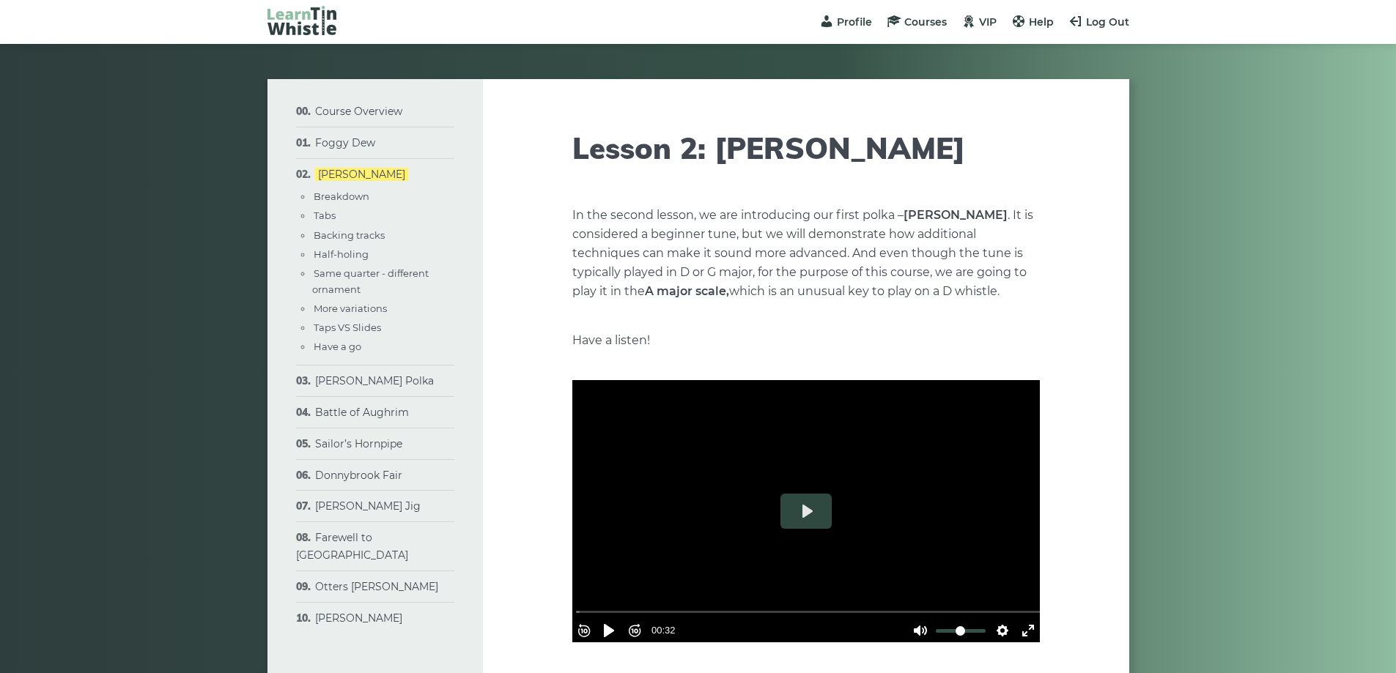
drag, startPoint x: 969, startPoint y: 152, endPoint x: 577, endPoint y: 163, distance: 392.2
click at [577, 163] on h1 "Lesson 2: [PERSON_NAME]" at bounding box center [805, 147] width 467 height 35
copy h1 "Lesson 2: [PERSON_NAME]"
click at [695, 257] on p "In the second lesson, we are introducing our first polka – [PERSON_NAME] . It i…" at bounding box center [805, 253] width 467 height 95
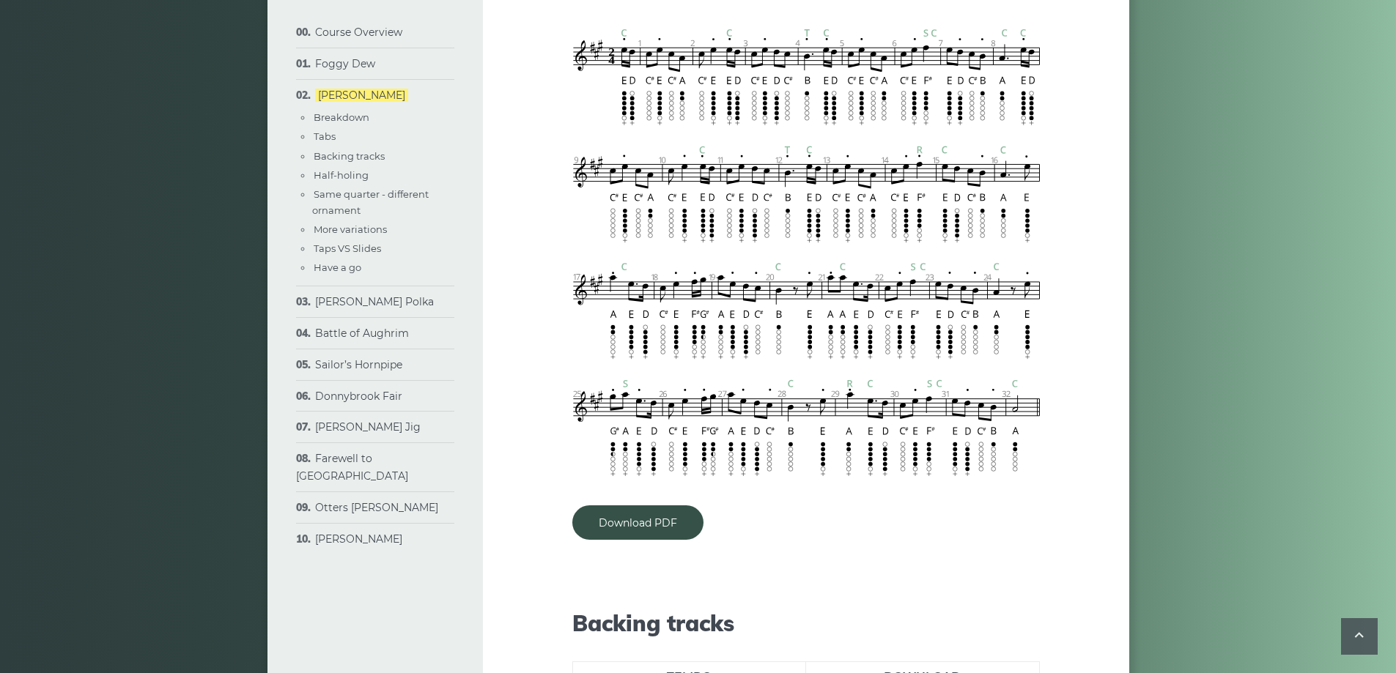
scroll to position [1465, 0]
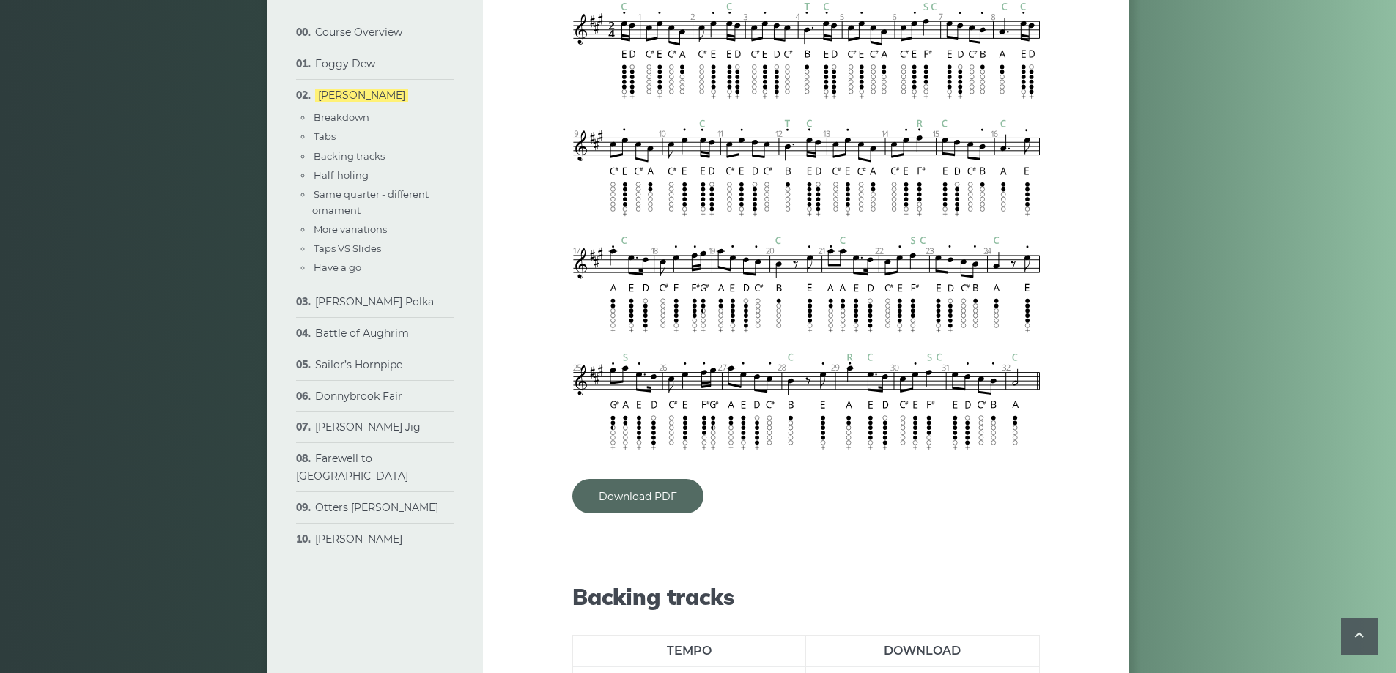
click at [668, 496] on link "Download PDF" at bounding box center [637, 496] width 131 height 34
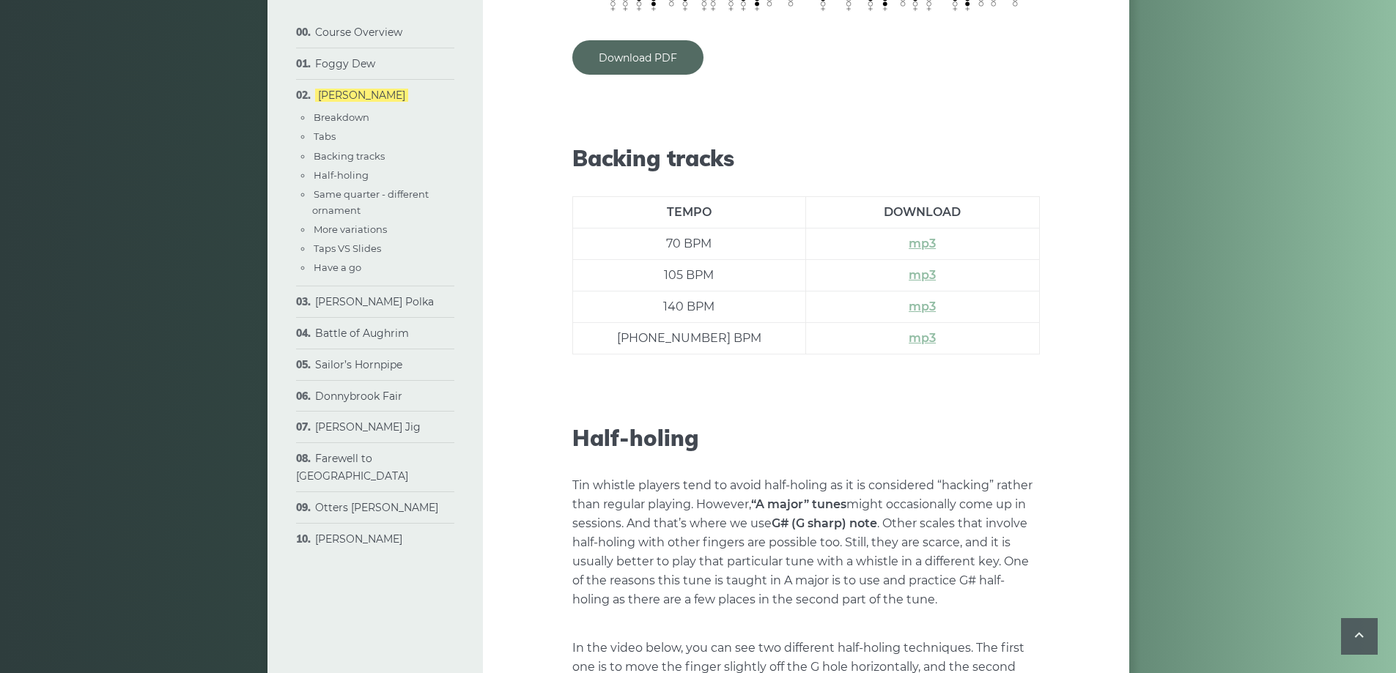
scroll to position [1905, 0]
drag, startPoint x: 936, startPoint y: 341, endPoint x: 917, endPoint y: 341, distance: 19.8
click at [942, 432] on h2 "Half-holing" at bounding box center [805, 437] width 467 height 26
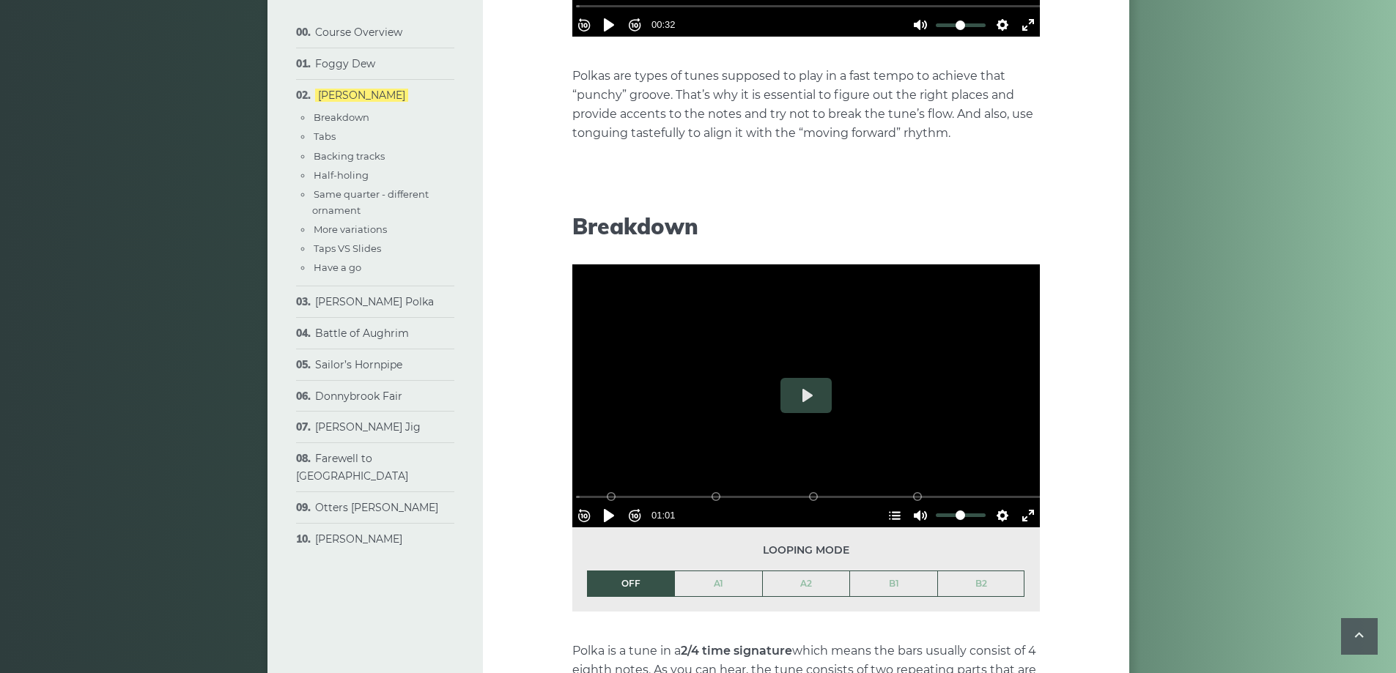
scroll to position [0, 0]
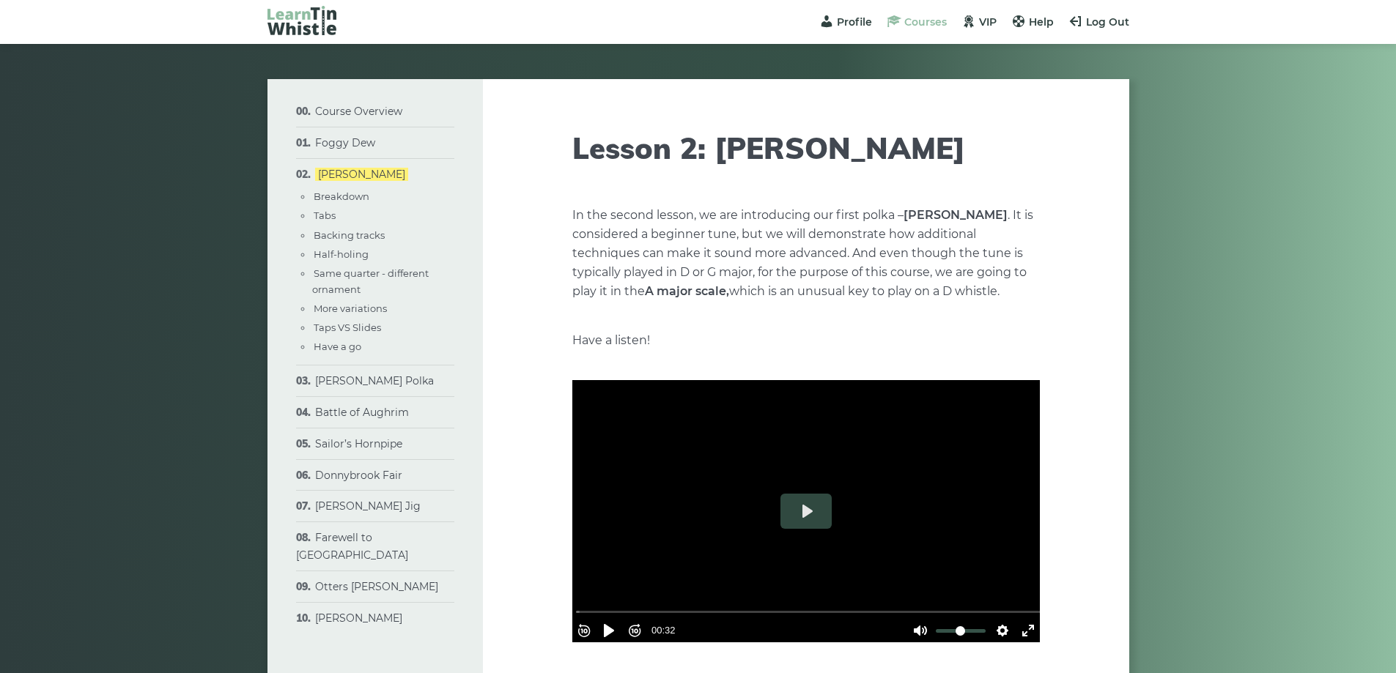
click at [916, 23] on span "Courses" at bounding box center [925, 21] width 42 height 13
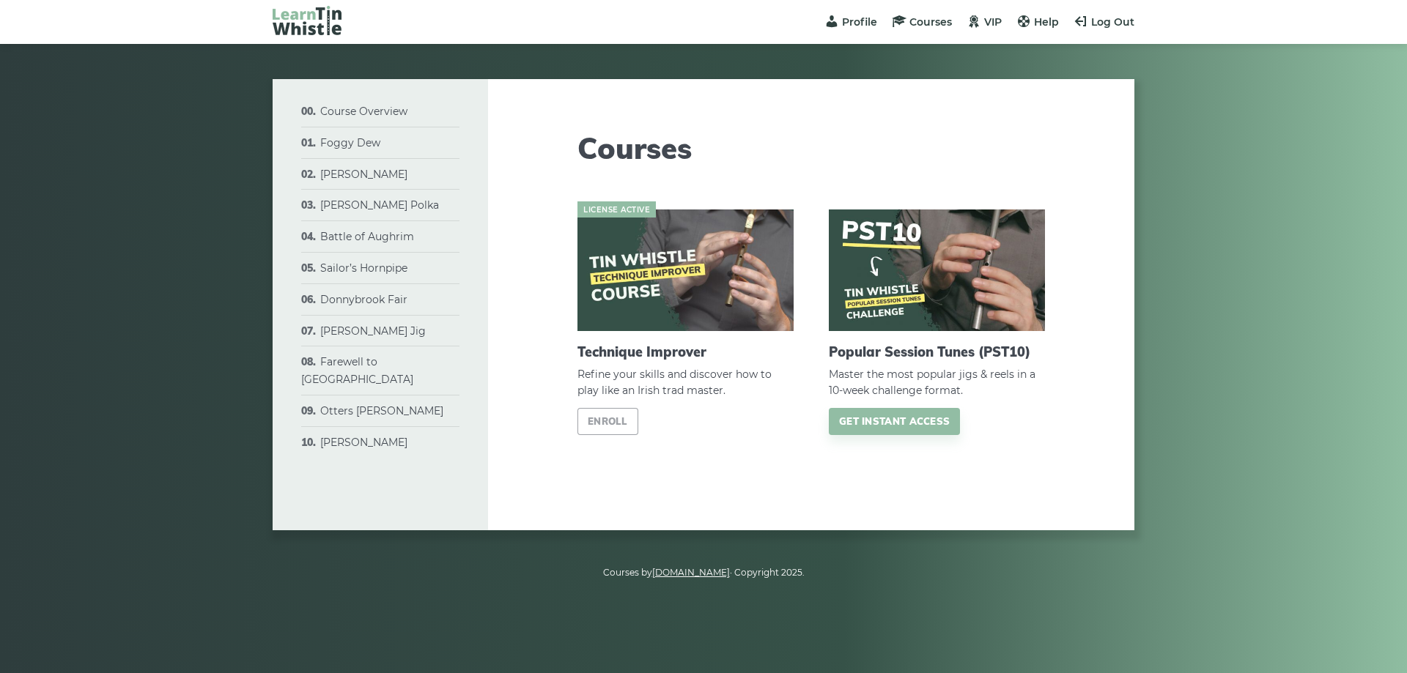
click at [915, 296] on img at bounding box center [937, 271] width 216 height 122
click at [868, 424] on link "Get instant access" at bounding box center [894, 421] width 131 height 27
click at [390, 204] on link "[PERSON_NAME] Polka" at bounding box center [379, 205] width 119 height 13
